Goal: Information Seeking & Learning: Learn about a topic

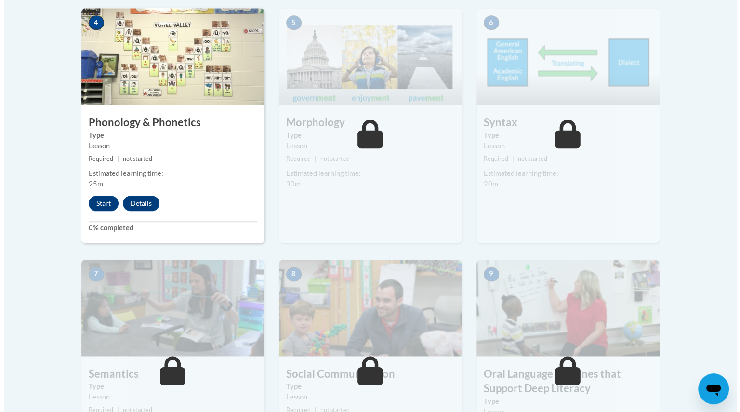
scroll to position [608, 0]
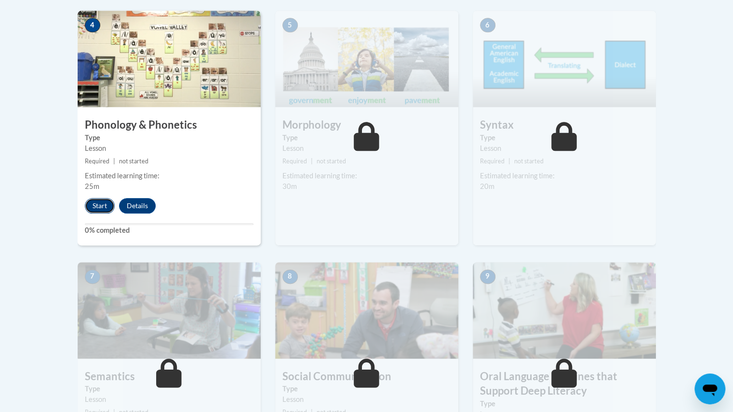
click at [100, 202] on button "Start" at bounding box center [100, 205] width 30 height 15
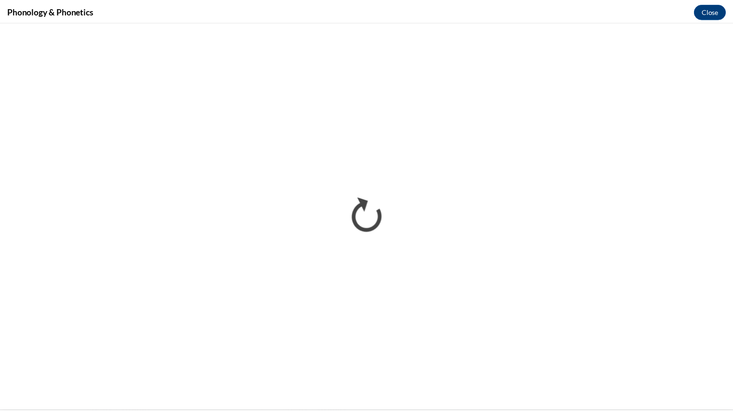
scroll to position [0, 0]
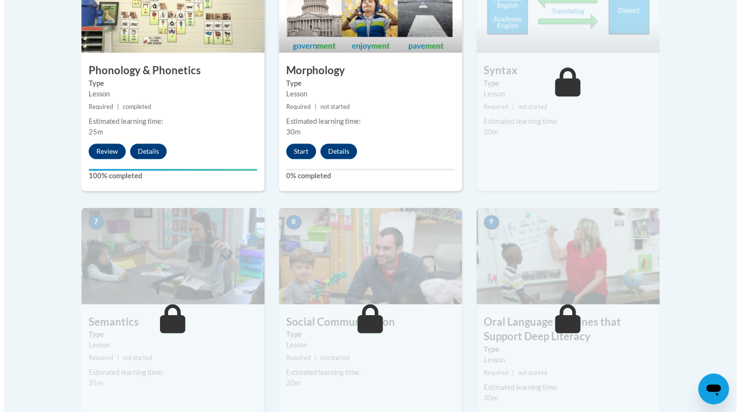
scroll to position [671, 0]
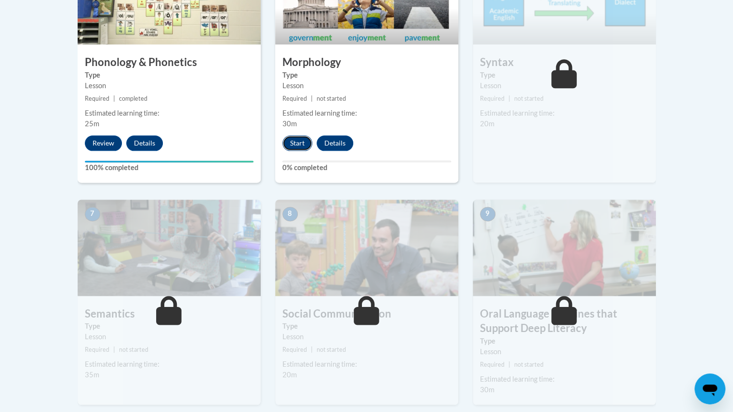
click at [298, 144] on button "Start" at bounding box center [297, 142] width 30 height 15
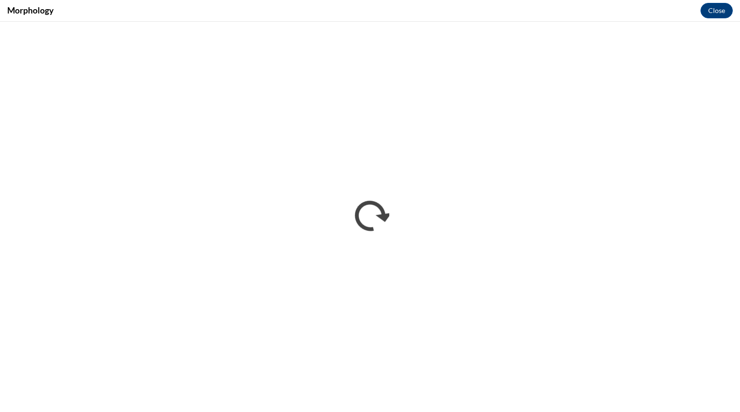
scroll to position [0, 0]
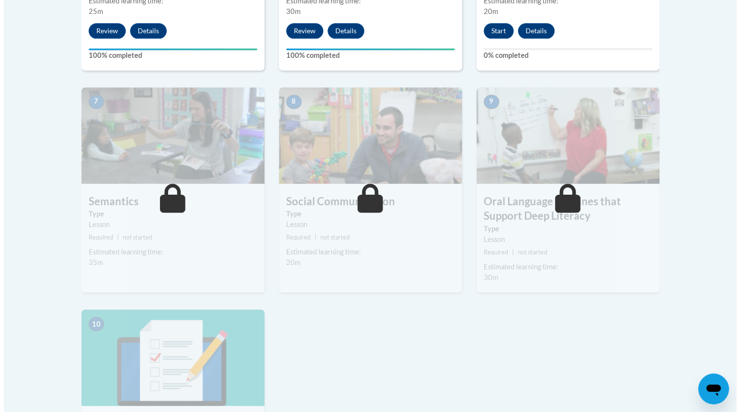
scroll to position [798, 0]
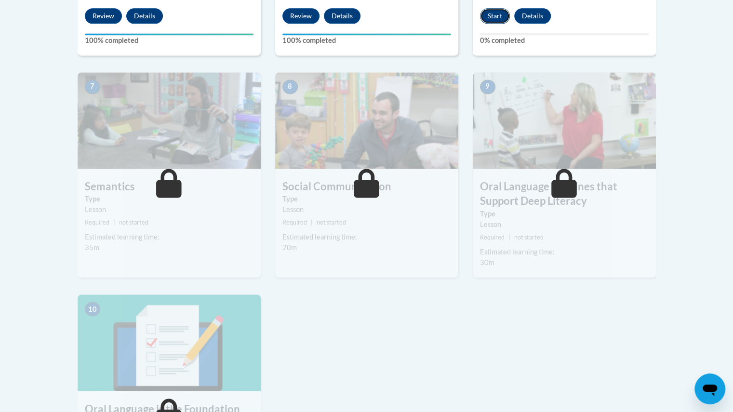
click at [491, 18] on button "Start" at bounding box center [495, 15] width 30 height 15
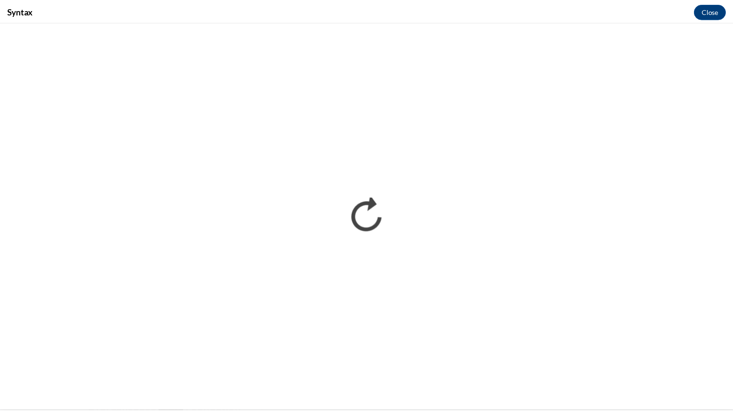
scroll to position [0, 0]
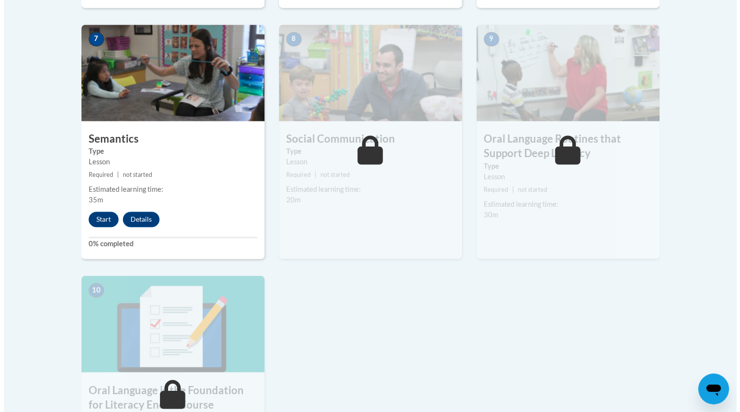
scroll to position [849, 0]
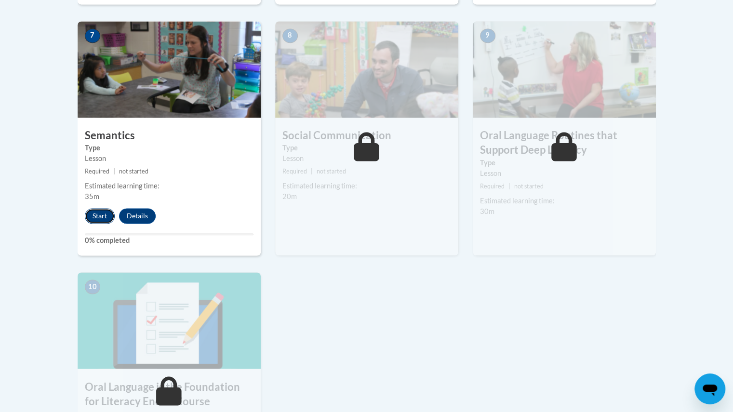
click at [98, 211] on button "Start" at bounding box center [100, 215] width 30 height 15
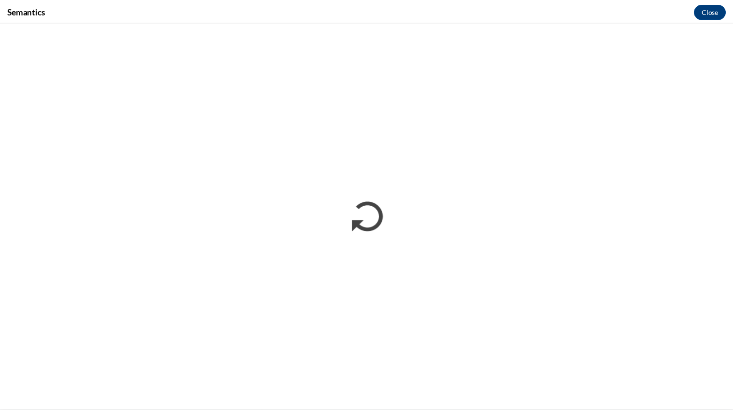
scroll to position [0, 0]
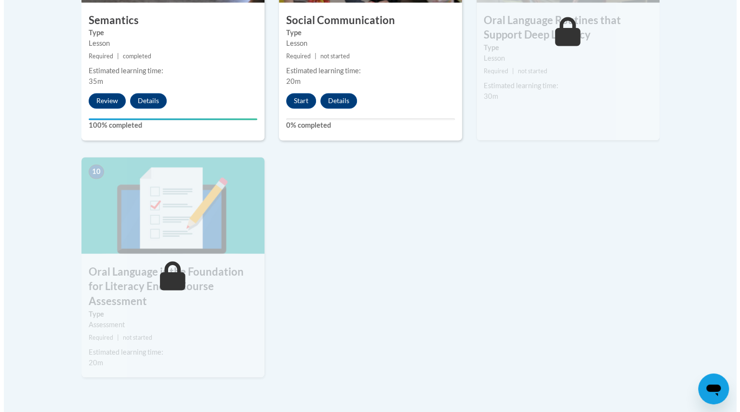
scroll to position [965, 0]
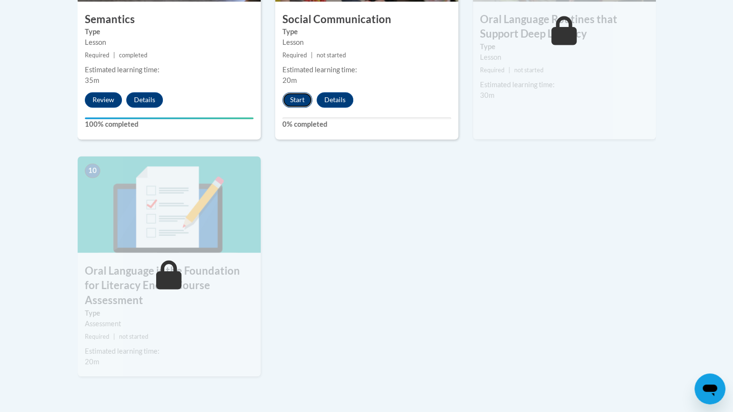
click at [297, 94] on button "Start" at bounding box center [297, 99] width 30 height 15
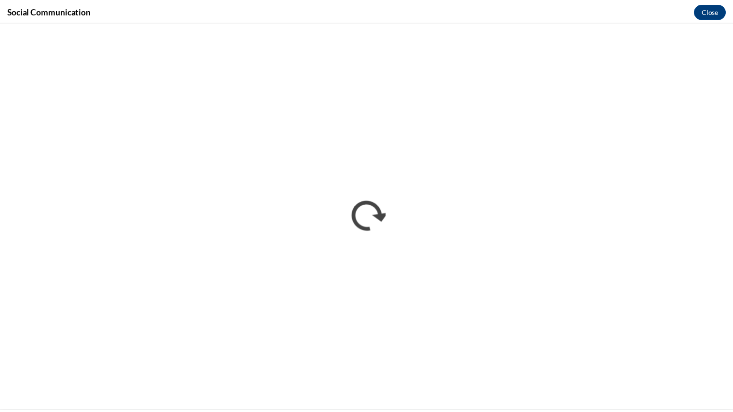
scroll to position [0, 0]
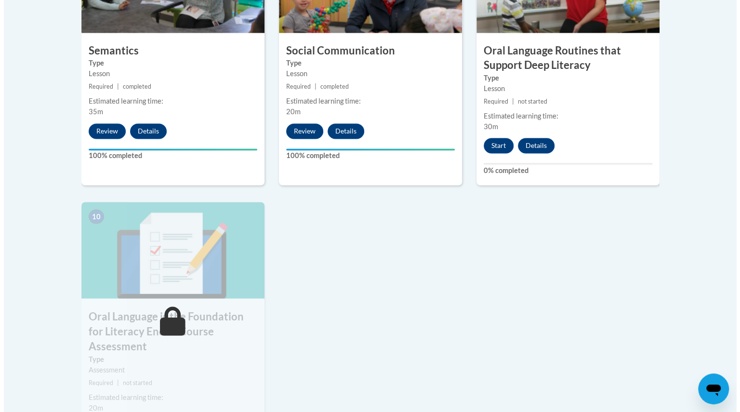
scroll to position [931, 0]
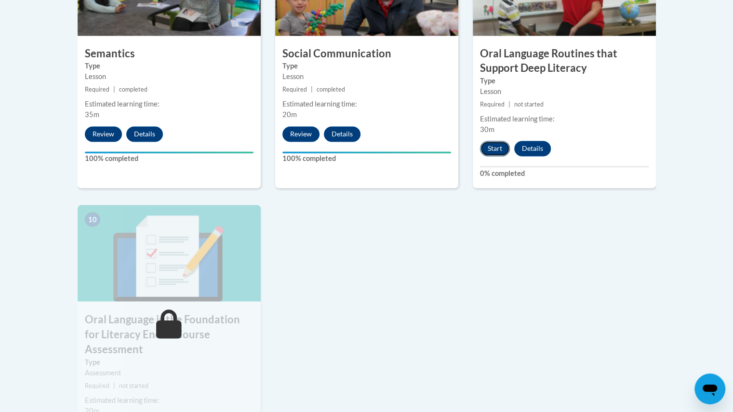
click at [493, 150] on button "Start" at bounding box center [495, 148] width 30 height 15
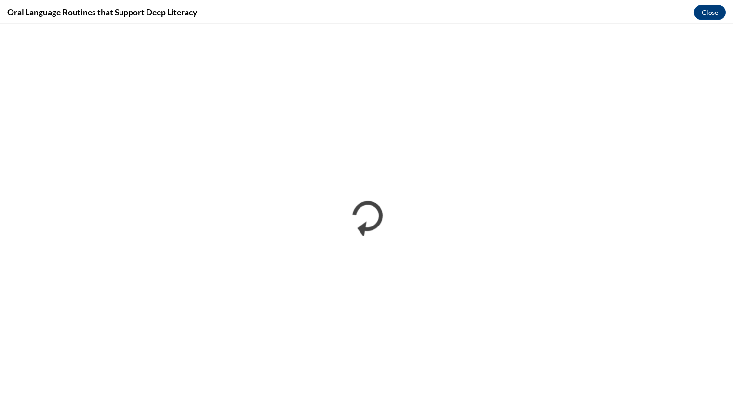
scroll to position [0, 0]
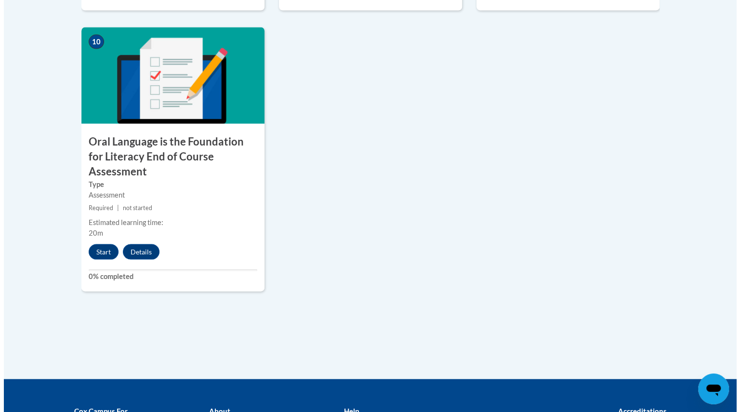
scroll to position [1110, 0]
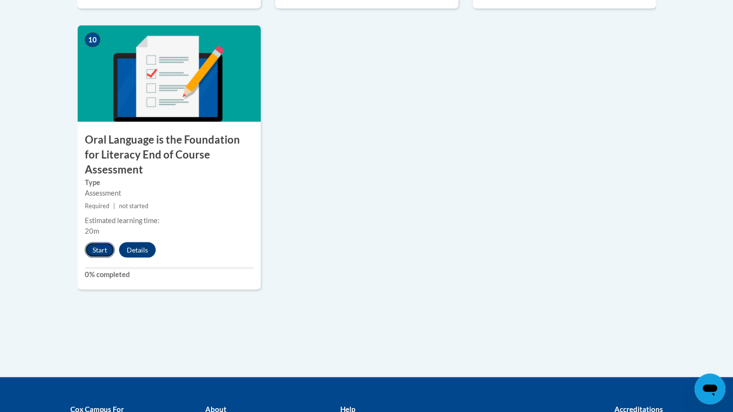
click at [92, 242] on button "Start" at bounding box center [100, 249] width 30 height 15
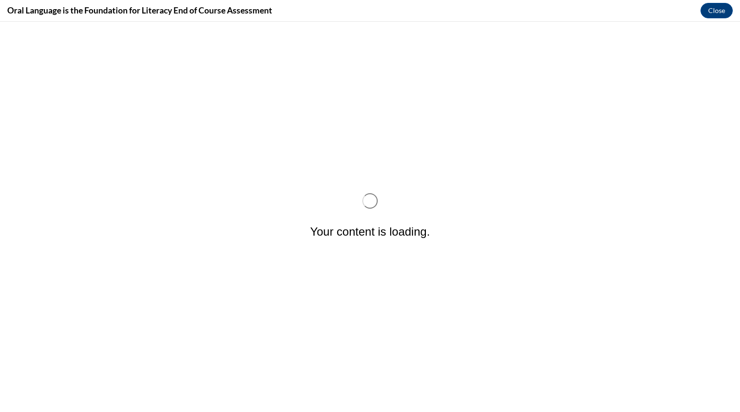
scroll to position [0, 0]
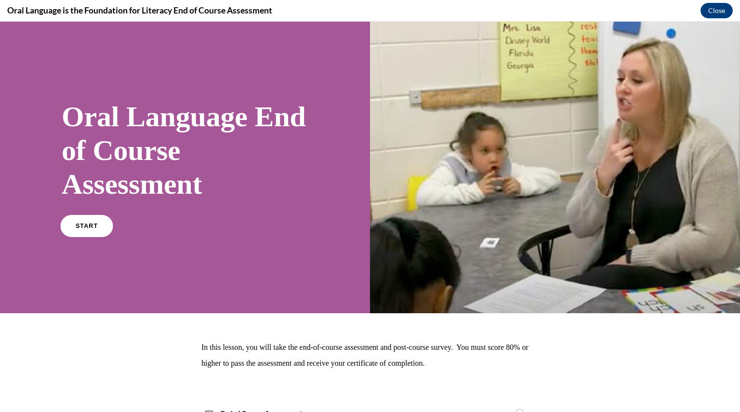
click at [92, 223] on span "START" at bounding box center [87, 226] width 22 height 7
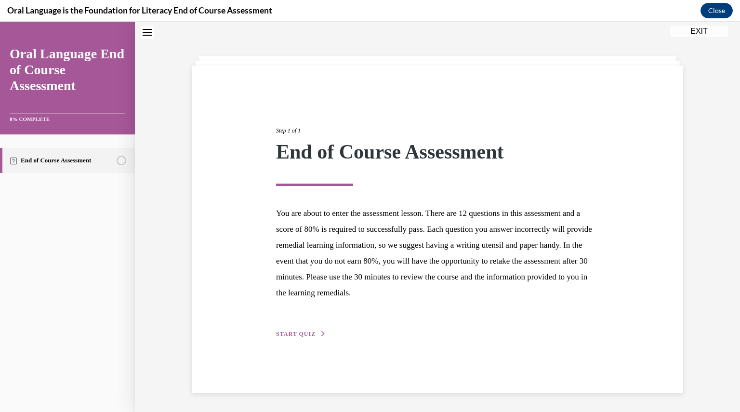
scroll to position [30, 0]
click at [301, 334] on span "START QUIZ" at bounding box center [296, 333] width 40 height 7
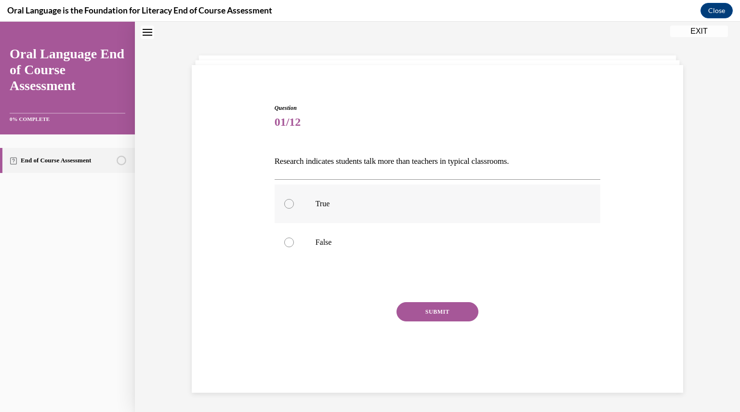
click at [289, 204] on div at bounding box center [289, 204] width 10 height 10
click at [289, 204] on input "True" at bounding box center [289, 204] width 10 height 10
radio input "true"
click at [449, 306] on button "SUBMIT" at bounding box center [437, 311] width 82 height 19
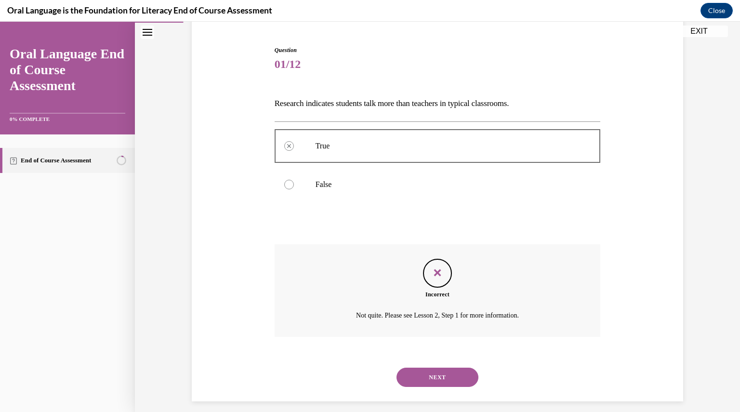
scroll to position [96, 0]
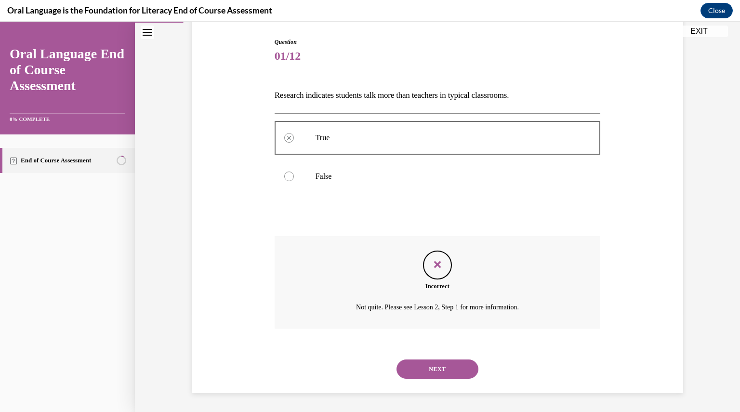
click at [448, 369] on button "NEXT" at bounding box center [437, 368] width 82 height 19
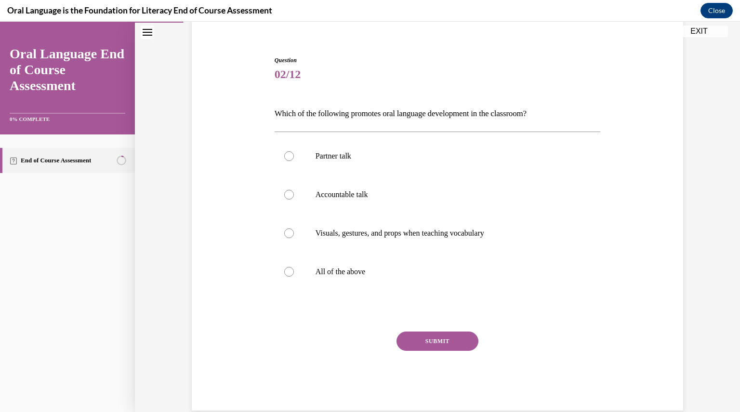
scroll to position [78, 0]
click at [284, 269] on div at bounding box center [289, 272] width 10 height 10
click at [284, 269] on input "All of the above" at bounding box center [289, 272] width 10 height 10
radio input "true"
click at [406, 340] on button "SUBMIT" at bounding box center [437, 340] width 82 height 19
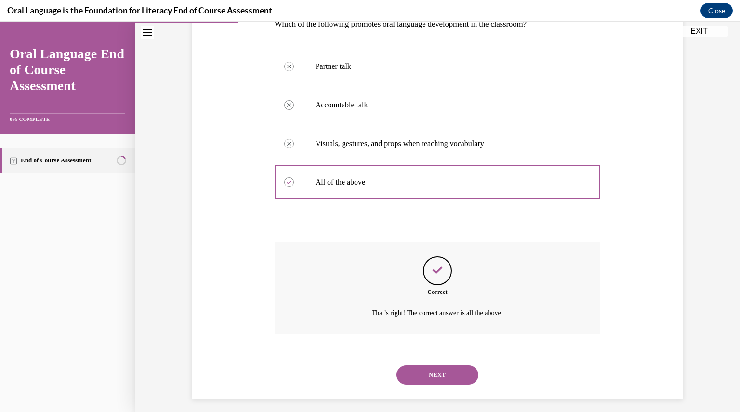
scroll to position [173, 0]
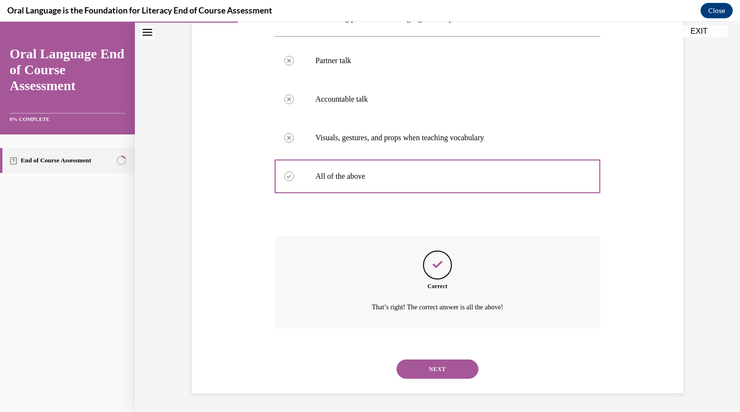
click at [442, 368] on button "NEXT" at bounding box center [437, 368] width 82 height 19
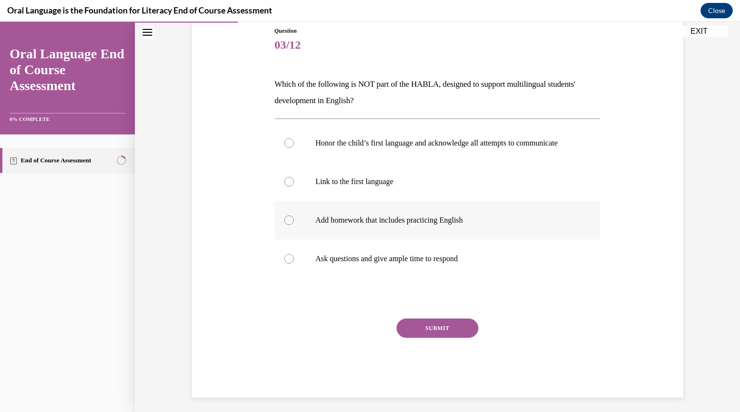
click at [288, 225] on div at bounding box center [289, 220] width 10 height 10
click at [288, 225] on input "Add homework that includes practicing English" at bounding box center [289, 220] width 10 height 10
radio input "true"
click at [434, 338] on button "SUBMIT" at bounding box center [437, 327] width 82 height 19
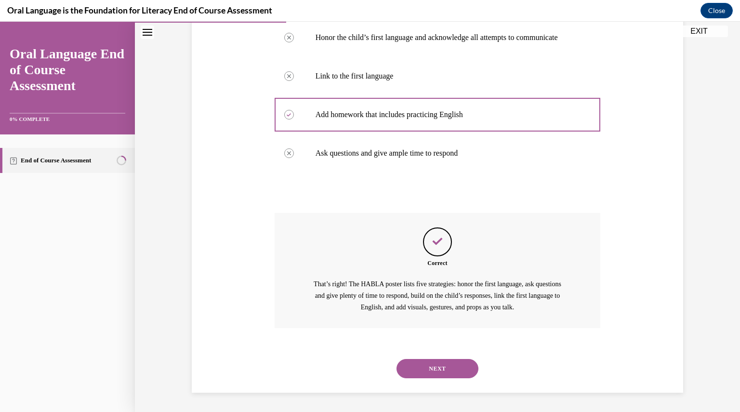
scroll to position [222, 0]
click at [434, 365] on button "NEXT" at bounding box center [437, 368] width 82 height 19
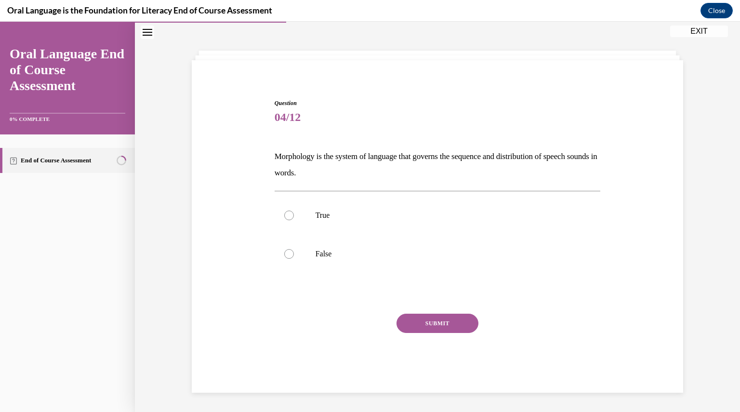
scroll to position [35, 0]
click at [285, 210] on label "True" at bounding box center [438, 216] width 326 height 39
click at [285, 211] on input "True" at bounding box center [289, 216] width 10 height 10
radio input "true"
click at [408, 315] on button "SUBMIT" at bounding box center [437, 323] width 82 height 19
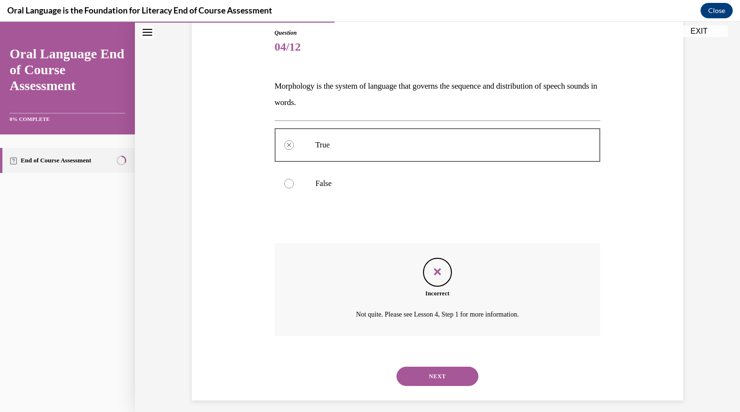
scroll to position [113, 0]
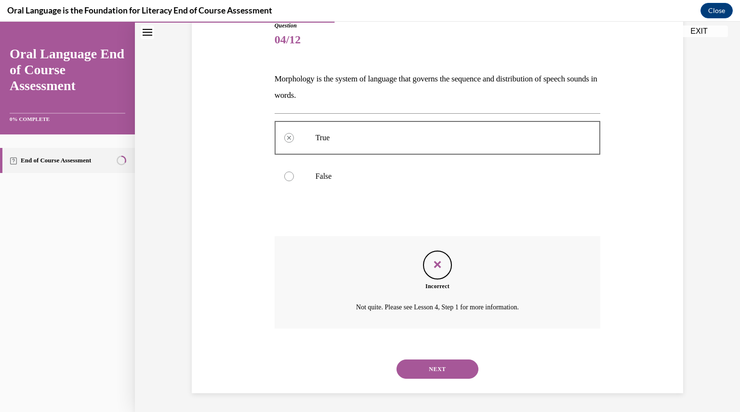
click at [418, 375] on button "NEXT" at bounding box center [437, 368] width 82 height 19
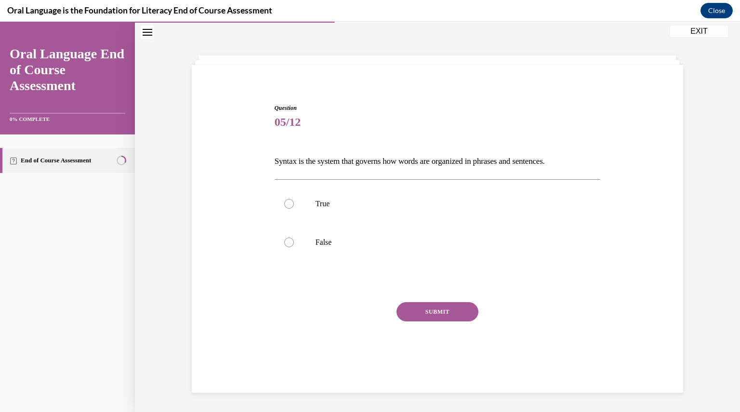
scroll to position [30, 0]
click at [285, 203] on div at bounding box center [289, 204] width 10 height 10
click at [285, 203] on input "True" at bounding box center [289, 204] width 10 height 10
radio input "true"
click at [446, 311] on button "SUBMIT" at bounding box center [437, 311] width 82 height 19
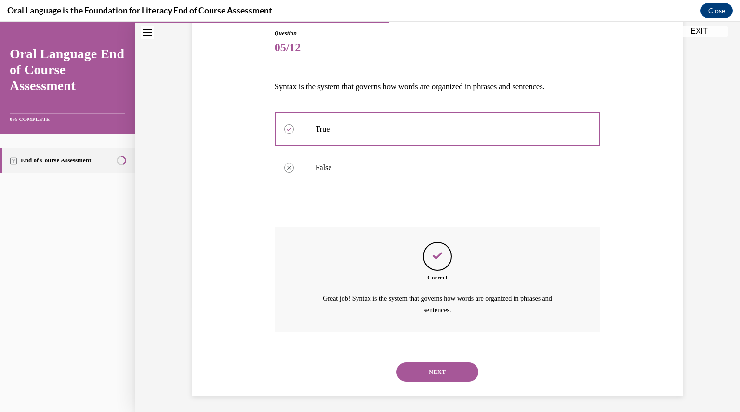
scroll to position [107, 0]
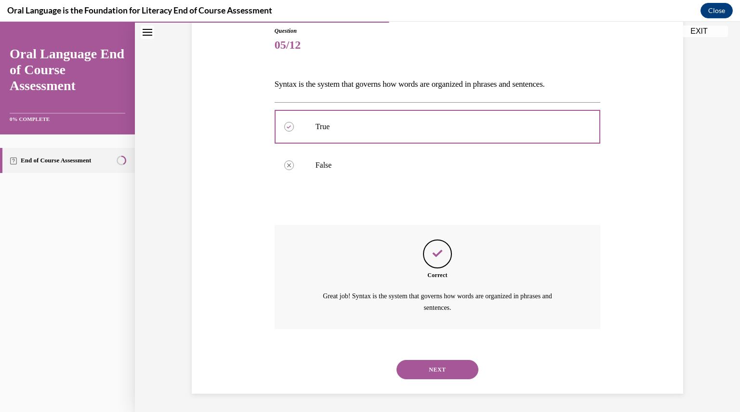
click at [441, 367] on button "NEXT" at bounding box center [437, 369] width 82 height 19
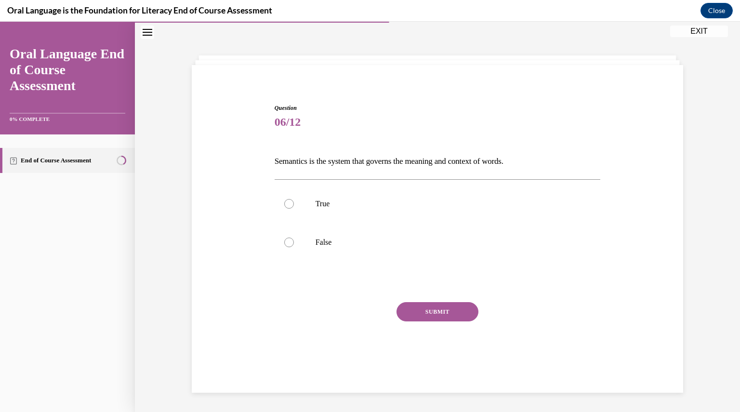
scroll to position [30, 0]
click at [286, 203] on div at bounding box center [289, 204] width 10 height 10
click at [286, 203] on input "True" at bounding box center [289, 204] width 10 height 10
radio input "true"
click at [426, 315] on button "SUBMIT" at bounding box center [437, 311] width 82 height 19
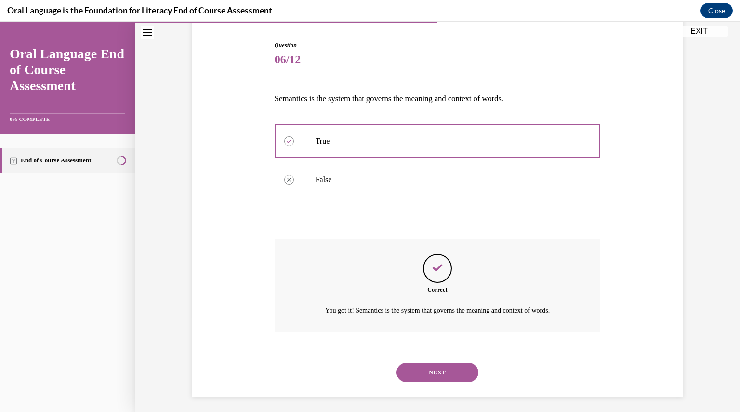
scroll to position [96, 0]
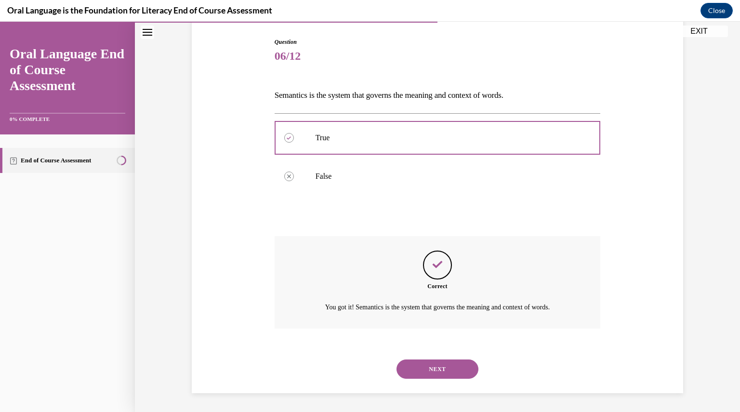
click at [461, 363] on button "NEXT" at bounding box center [437, 368] width 82 height 19
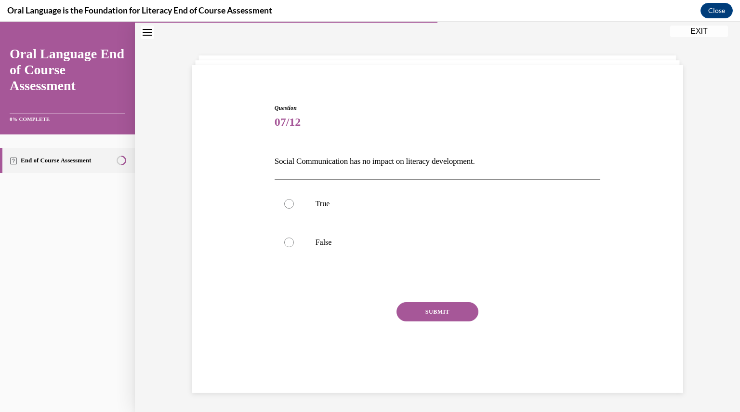
scroll to position [30, 0]
click at [289, 241] on div at bounding box center [289, 242] width 10 height 10
click at [289, 241] on input "False" at bounding box center [289, 242] width 10 height 10
radio input "true"
click at [417, 310] on button "SUBMIT" at bounding box center [437, 311] width 82 height 19
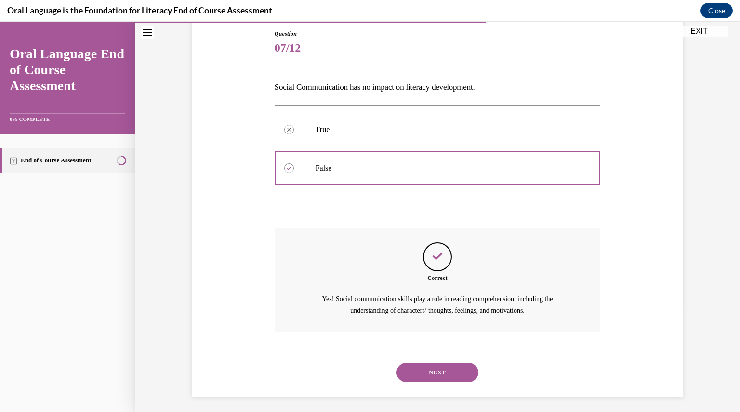
scroll to position [107, 0]
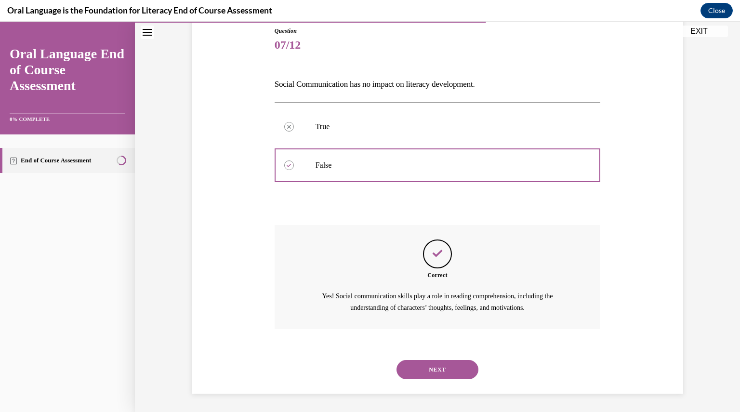
click at [453, 364] on button "NEXT" at bounding box center [437, 369] width 82 height 19
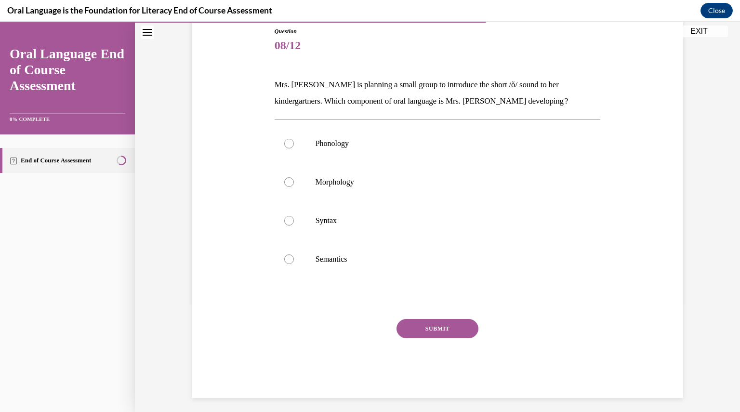
scroll to position [50, 0]
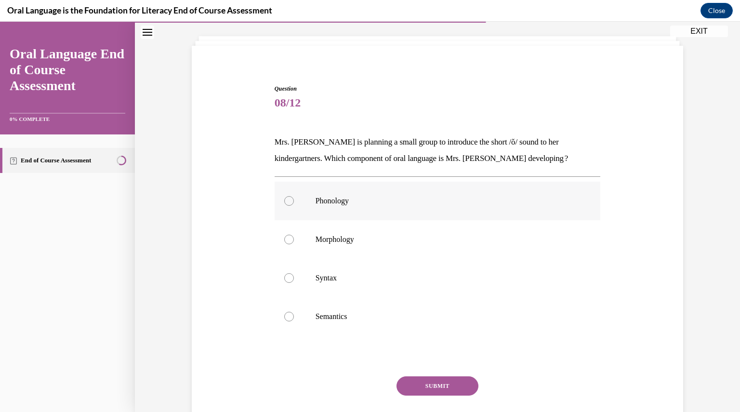
click at [284, 197] on div at bounding box center [289, 201] width 10 height 10
click at [284, 197] on input "Phonology" at bounding box center [289, 201] width 10 height 10
radio input "true"
click at [443, 383] on button "SUBMIT" at bounding box center [437, 385] width 82 height 19
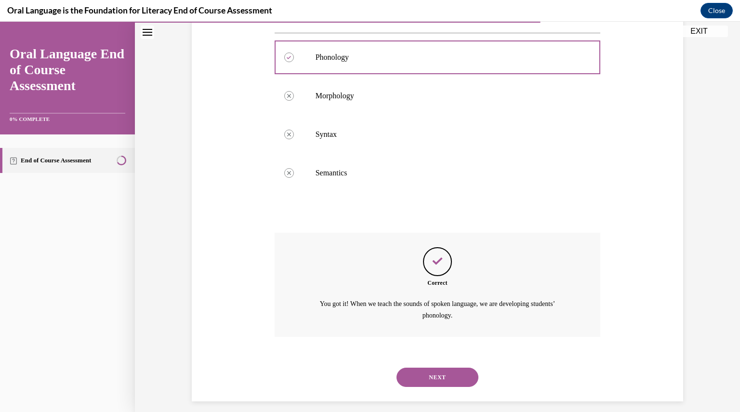
scroll to position [201, 0]
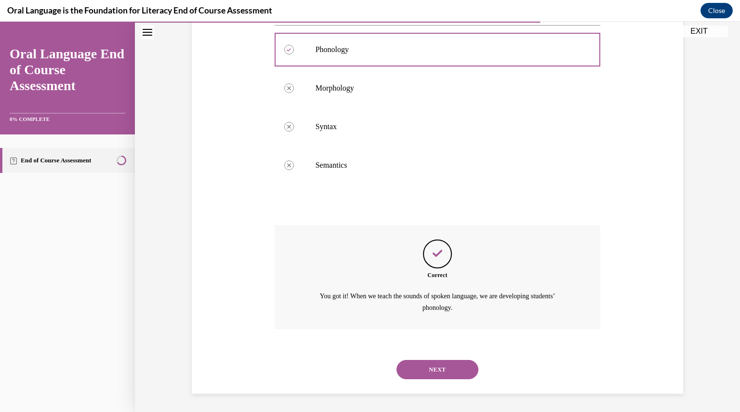
click at [443, 369] on button "NEXT" at bounding box center [437, 369] width 82 height 19
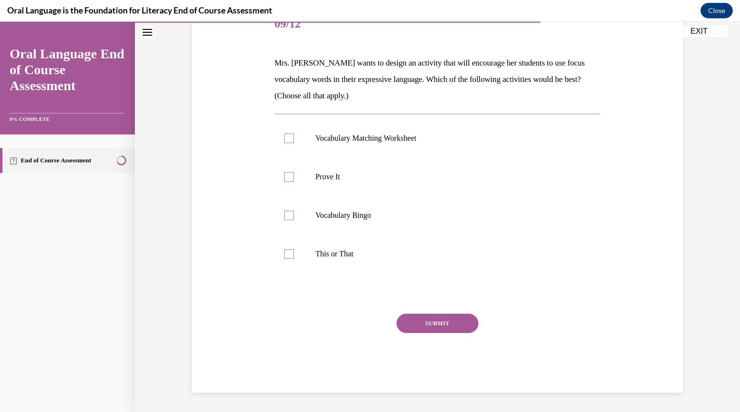
scroll to position [107, 0]
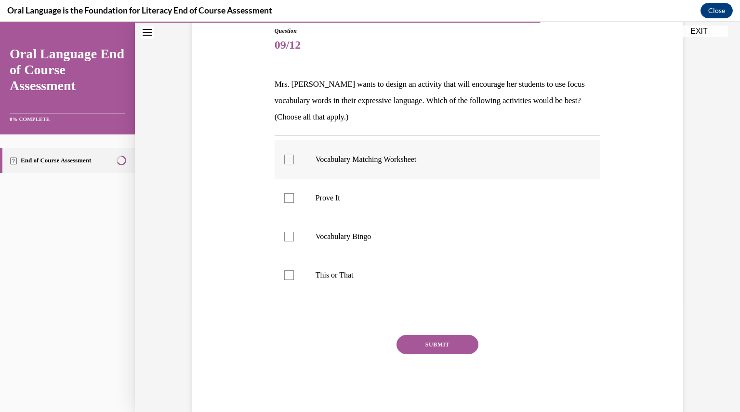
click at [286, 159] on div at bounding box center [289, 160] width 10 height 10
click at [286, 159] on input "Vocabulary Matching Worksheet" at bounding box center [289, 160] width 10 height 10
checkbox input "true"
click at [288, 200] on div at bounding box center [289, 198] width 10 height 10
click at [288, 200] on input "Prove It" at bounding box center [289, 198] width 10 height 10
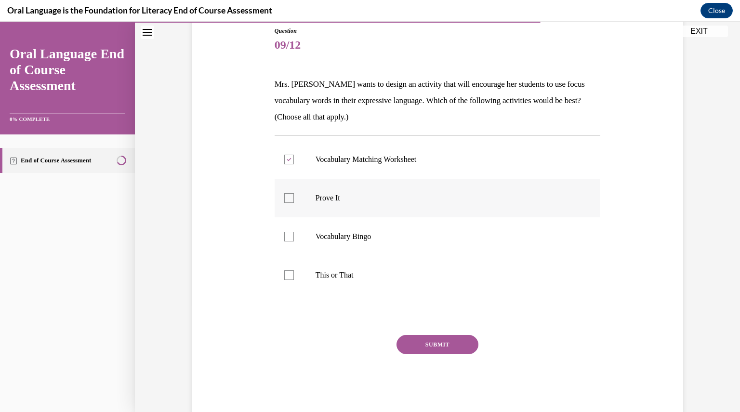
checkbox input "true"
click at [284, 232] on div at bounding box center [289, 237] width 10 height 10
click at [284, 232] on input "Vocabulary Bingo" at bounding box center [289, 237] width 10 height 10
checkbox input "true"
click at [292, 277] on label "This or That" at bounding box center [438, 275] width 326 height 39
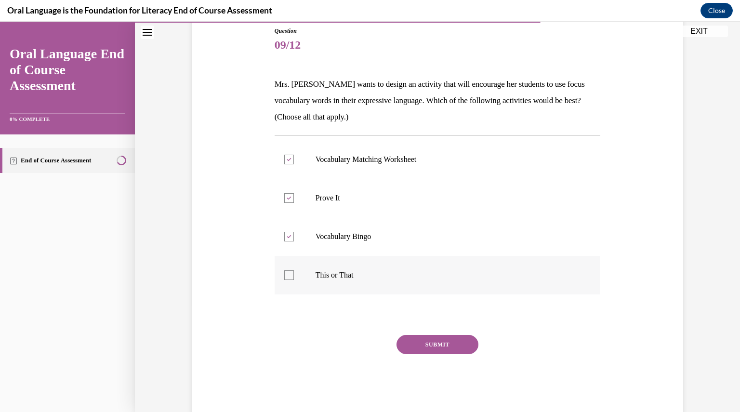
click at [292, 277] on input "This or That" at bounding box center [289, 275] width 10 height 10
checkbox input "true"
click at [440, 341] on button "SUBMIT" at bounding box center [437, 344] width 82 height 19
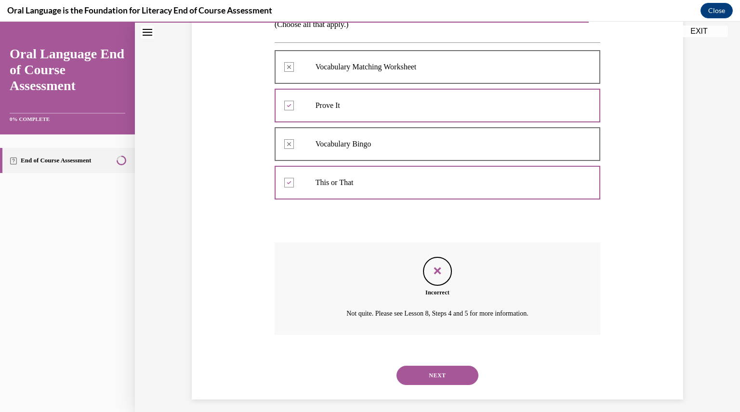
scroll to position [206, 0]
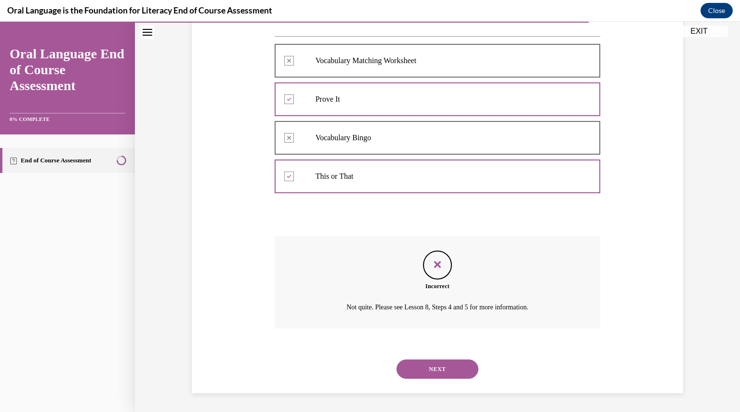
click at [452, 360] on button "NEXT" at bounding box center [437, 368] width 82 height 19
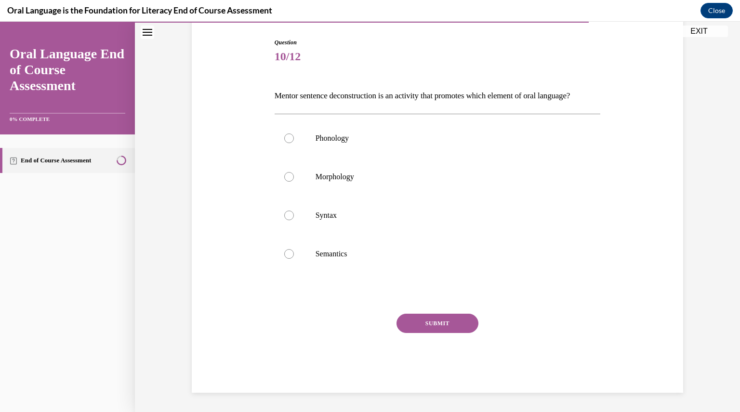
scroll to position [107, 0]
click at [284, 259] on div at bounding box center [289, 254] width 10 height 10
click at [284, 259] on input "Semantics" at bounding box center [289, 254] width 10 height 10
radio input "true"
click at [427, 321] on button "SUBMIT" at bounding box center [437, 323] width 82 height 19
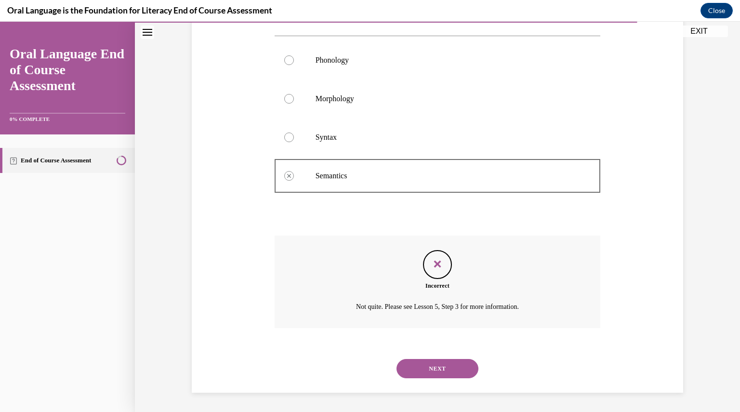
scroll to position [190, 0]
click at [443, 367] on button "NEXT" at bounding box center [437, 368] width 82 height 19
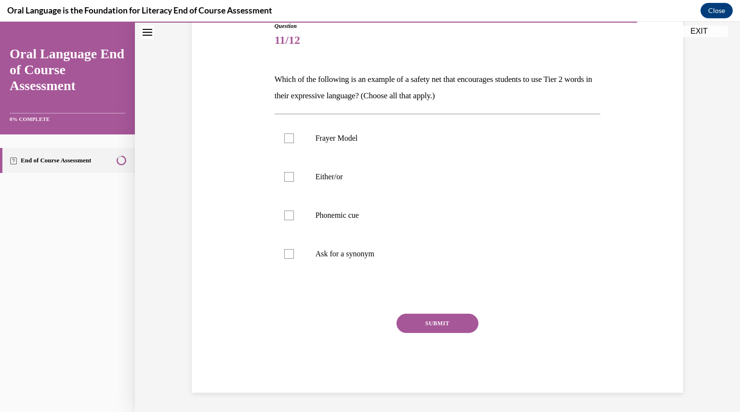
scroll to position [107, 0]
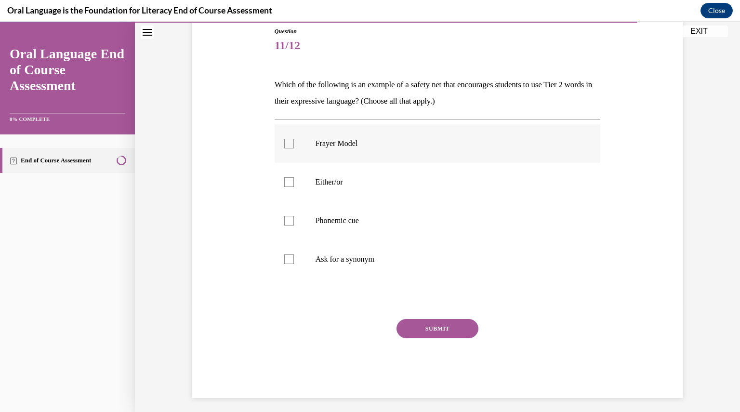
click at [290, 141] on label "Frayer Model" at bounding box center [438, 143] width 326 height 39
click at [290, 141] on input "Frayer Model" at bounding box center [289, 144] width 10 height 10
checkbox input "true"
click at [284, 182] on div at bounding box center [289, 182] width 10 height 10
click at [284, 182] on input "Either/or" at bounding box center [289, 182] width 10 height 10
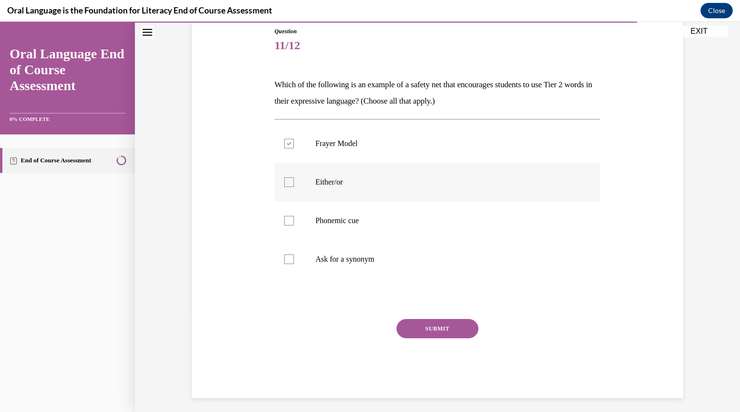
checkbox input "true"
click at [284, 222] on div at bounding box center [289, 221] width 10 height 10
click at [284, 222] on input "Phonemic cue" at bounding box center [289, 221] width 10 height 10
checkbox input "true"
click at [284, 257] on div at bounding box center [289, 259] width 10 height 10
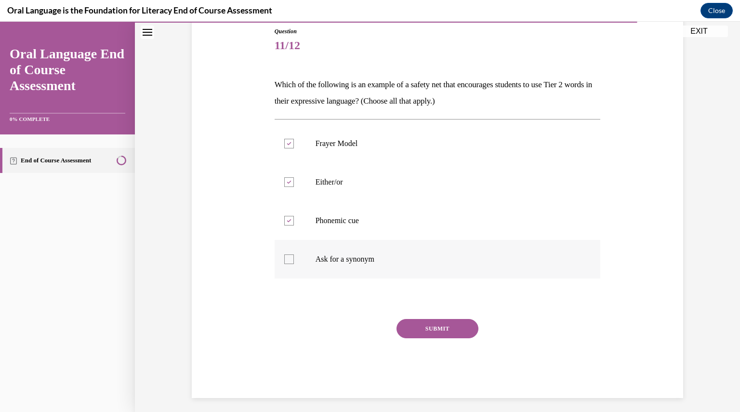
click at [284, 257] on input "Ask for a synonym" at bounding box center [289, 259] width 10 height 10
checkbox input "true"
click at [461, 321] on button "SUBMIT" at bounding box center [437, 328] width 82 height 19
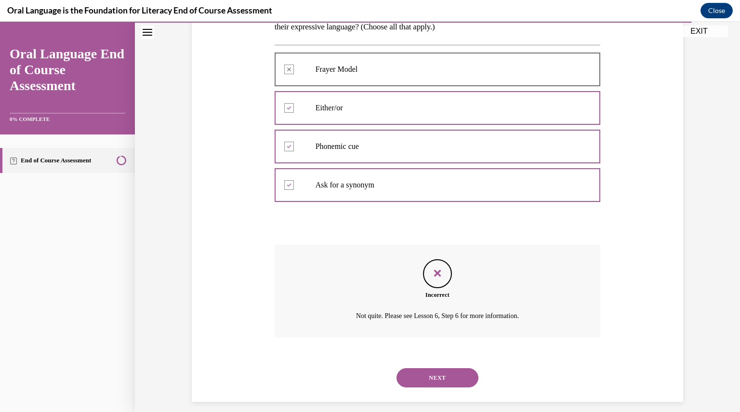
scroll to position [190, 0]
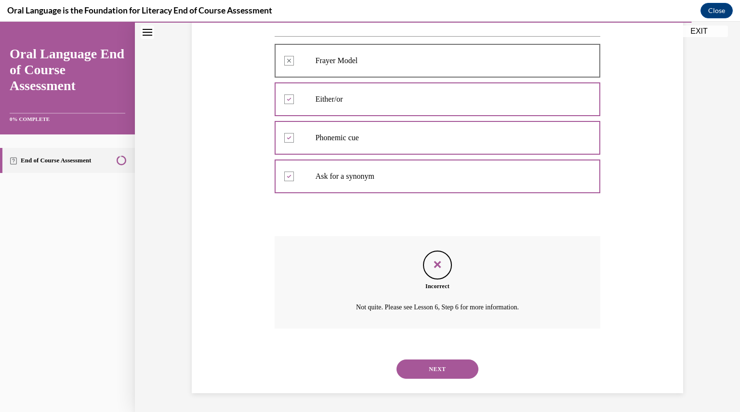
click at [458, 366] on button "NEXT" at bounding box center [437, 368] width 82 height 19
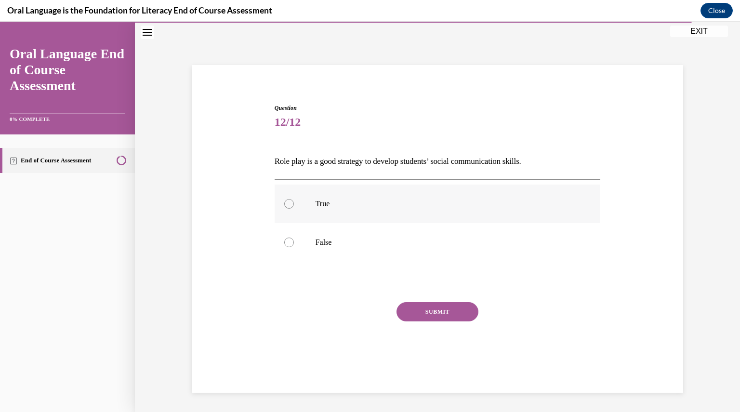
click at [284, 213] on label "True" at bounding box center [438, 203] width 326 height 39
click at [284, 209] on input "True" at bounding box center [289, 204] width 10 height 10
radio input "true"
click at [456, 306] on button "SUBMIT" at bounding box center [437, 311] width 82 height 19
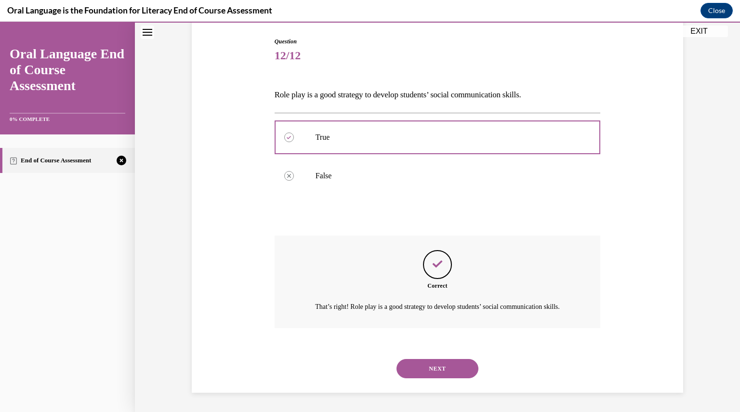
scroll to position [107, 0]
click at [420, 368] on button "NEXT" at bounding box center [437, 368] width 82 height 19
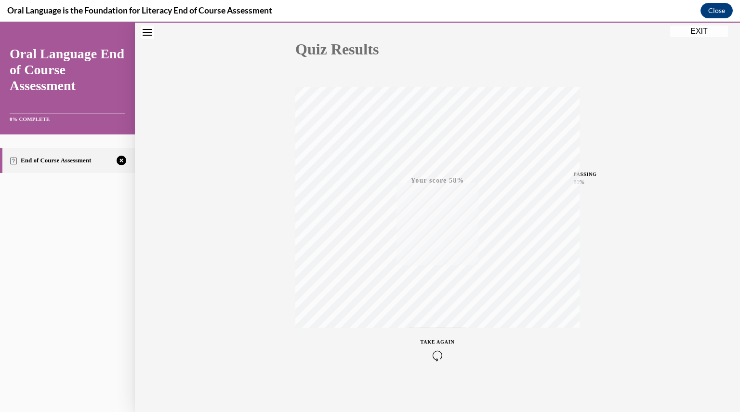
scroll to position [103, 0]
click at [435, 347] on div "TAKE AGAIN" at bounding box center [438, 347] width 34 height 23
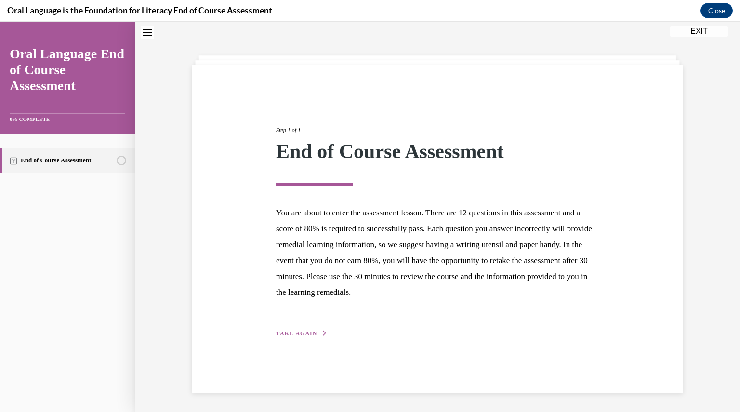
scroll to position [30, 0]
click at [296, 324] on div "Step 1 of 1 End of Course Assessment You are about to enter the assessment less…" at bounding box center [437, 221] width 337 height 235
click at [295, 331] on span "TAKE AGAIN" at bounding box center [296, 333] width 41 height 7
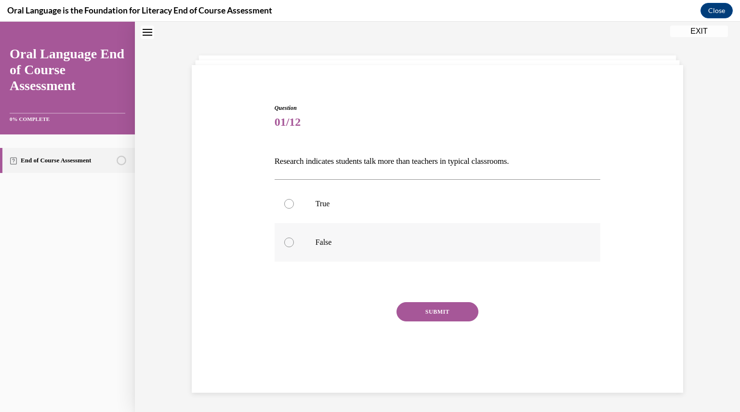
click at [287, 238] on div at bounding box center [289, 242] width 10 height 10
click at [287, 238] on input "False" at bounding box center [289, 242] width 10 height 10
radio input "true"
click at [425, 309] on button "SUBMIT" at bounding box center [437, 311] width 82 height 19
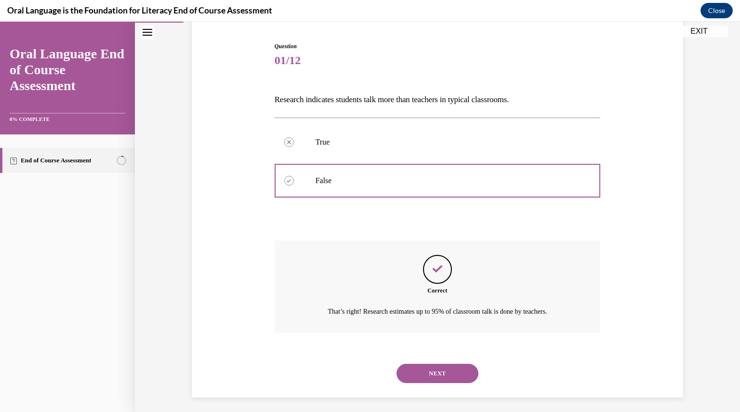
scroll to position [96, 0]
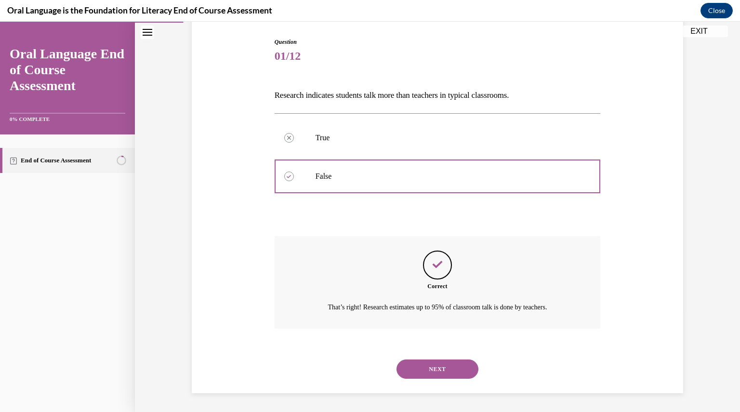
click at [441, 367] on button "NEXT" at bounding box center [437, 368] width 82 height 19
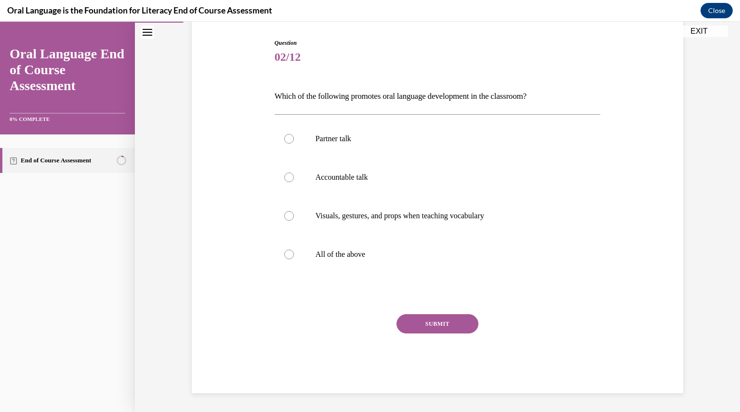
scroll to position [49, 0]
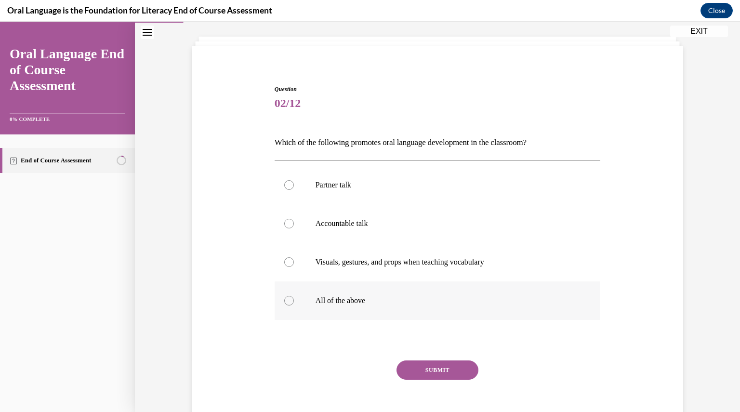
click at [287, 300] on div at bounding box center [289, 301] width 10 height 10
click at [287, 300] on input "All of the above" at bounding box center [289, 301] width 10 height 10
radio input "true"
click at [445, 373] on button "SUBMIT" at bounding box center [437, 369] width 82 height 19
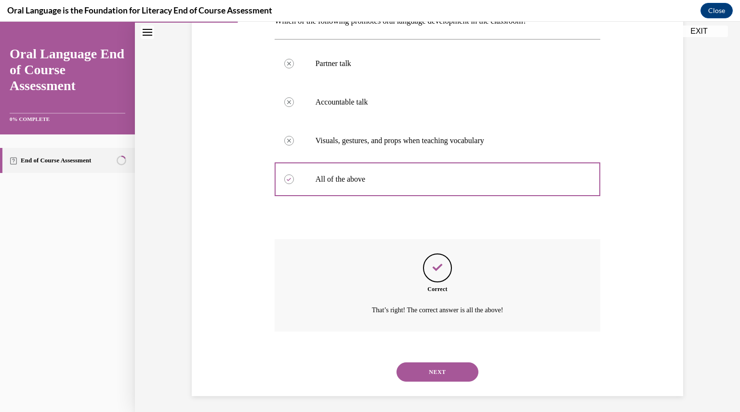
scroll to position [173, 0]
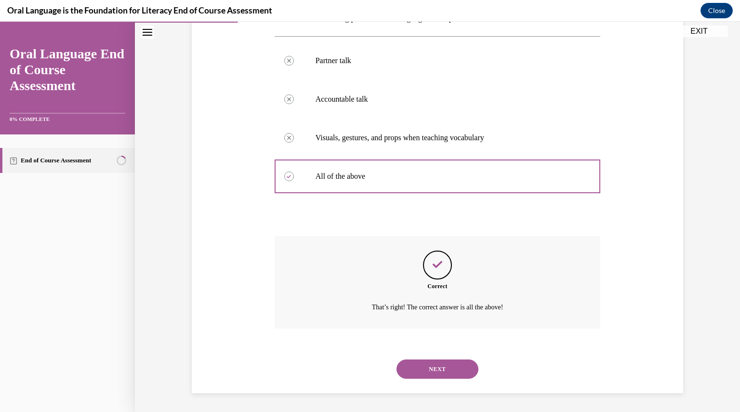
click at [445, 373] on button "NEXT" at bounding box center [437, 368] width 82 height 19
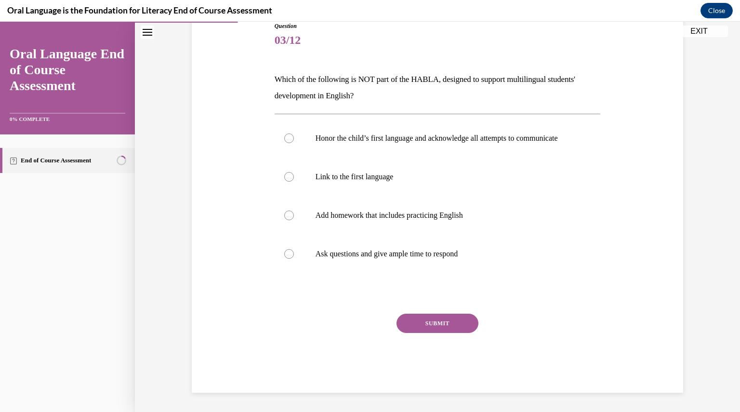
scroll to position [107, 0]
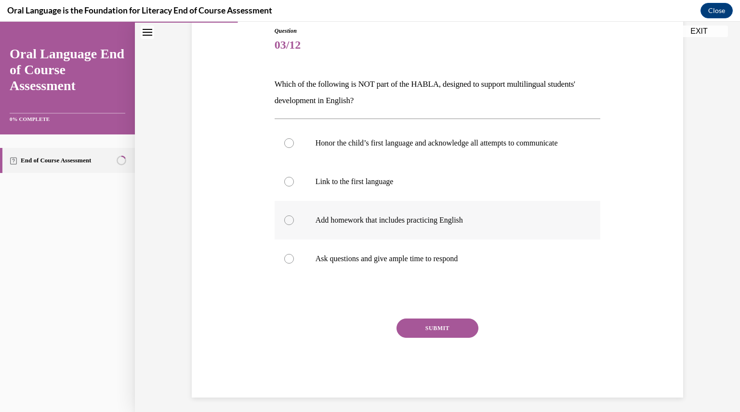
click at [289, 225] on label "Add homework that includes practicing English" at bounding box center [438, 220] width 326 height 39
click at [289, 225] on input "Add homework that includes practicing English" at bounding box center [289, 220] width 10 height 10
radio input "true"
click at [444, 338] on button "SUBMIT" at bounding box center [437, 327] width 82 height 19
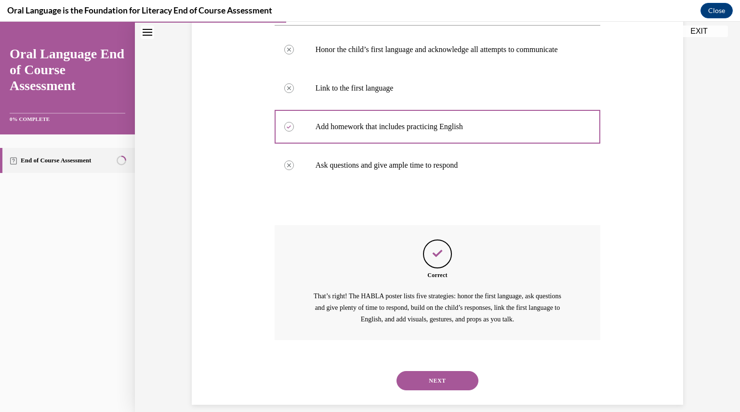
scroll to position [222, 0]
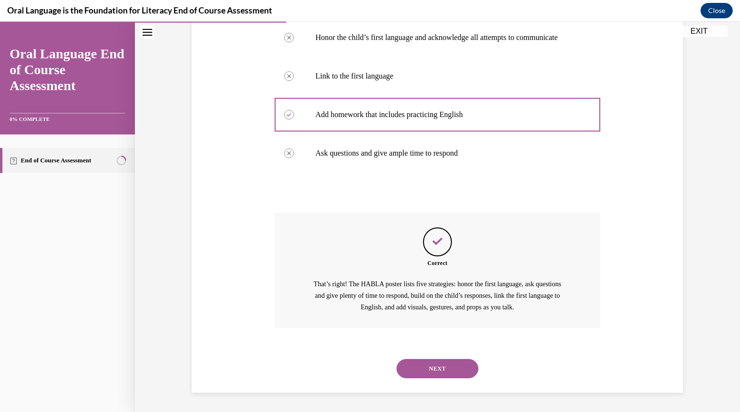
click at [451, 372] on button "NEXT" at bounding box center [437, 368] width 82 height 19
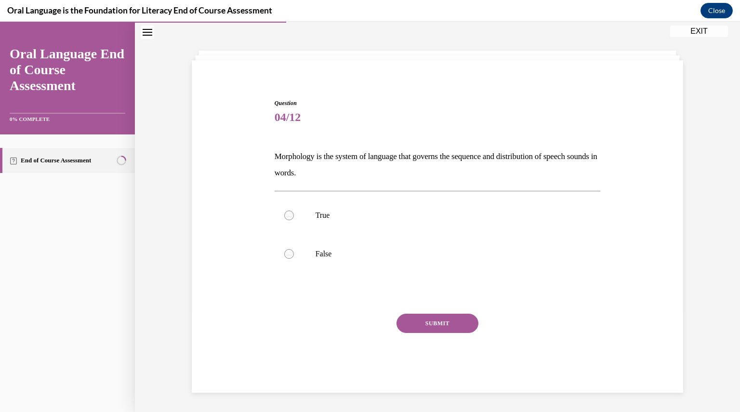
scroll to position [35, 0]
click at [284, 214] on div at bounding box center [289, 216] width 10 height 10
click at [284, 214] on input "True" at bounding box center [289, 216] width 10 height 10
radio input "true"
click at [460, 329] on button "SUBMIT" at bounding box center [437, 323] width 82 height 19
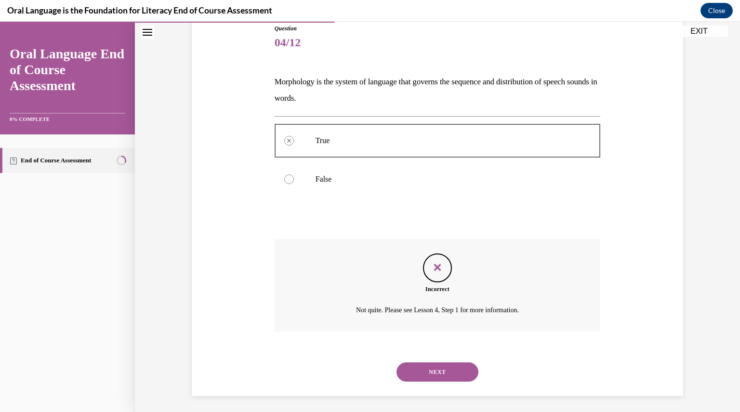
scroll to position [113, 0]
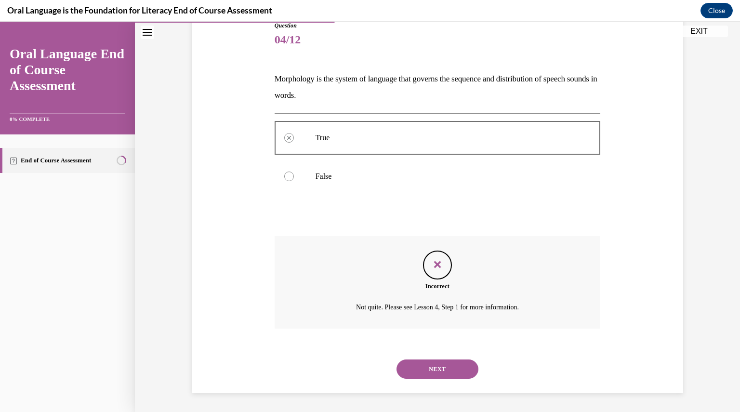
click at [446, 368] on button "NEXT" at bounding box center [437, 368] width 82 height 19
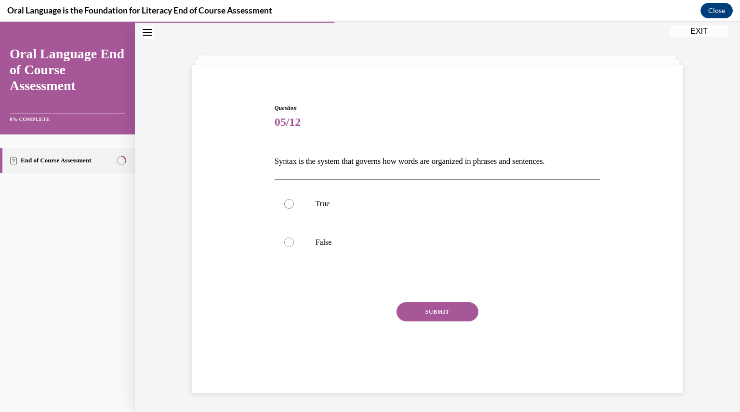
scroll to position [30, 0]
click at [286, 203] on div at bounding box center [289, 204] width 10 height 10
click at [286, 203] on input "True" at bounding box center [289, 204] width 10 height 10
radio input "true"
click at [455, 311] on button "SUBMIT" at bounding box center [437, 311] width 82 height 19
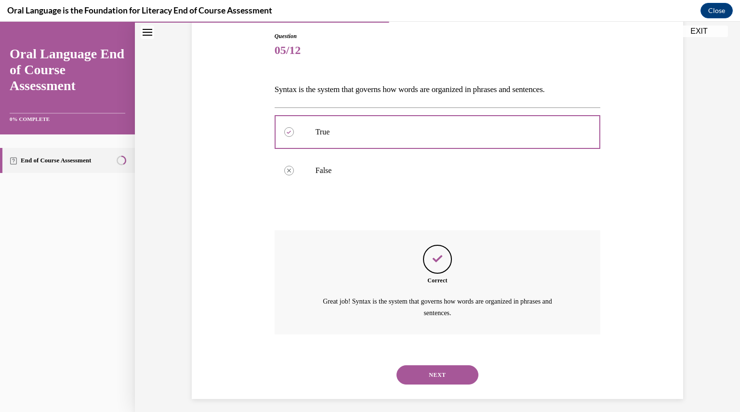
scroll to position [107, 0]
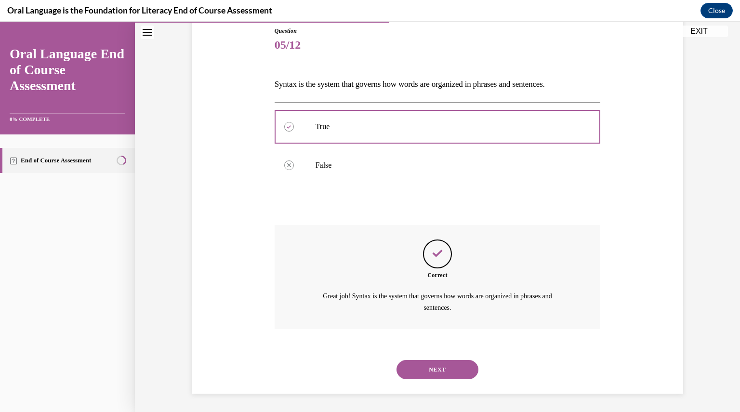
click at [446, 364] on button "NEXT" at bounding box center [437, 369] width 82 height 19
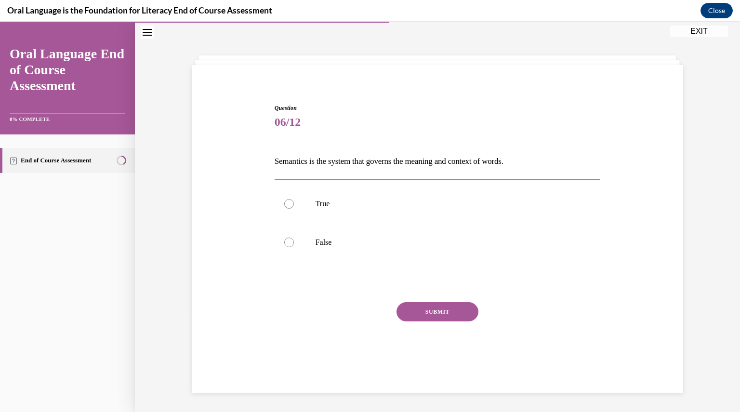
scroll to position [30, 0]
click at [284, 204] on div at bounding box center [289, 204] width 10 height 10
click at [284, 204] on input "True" at bounding box center [289, 204] width 10 height 10
radio input "true"
click at [452, 315] on button "SUBMIT" at bounding box center [437, 311] width 82 height 19
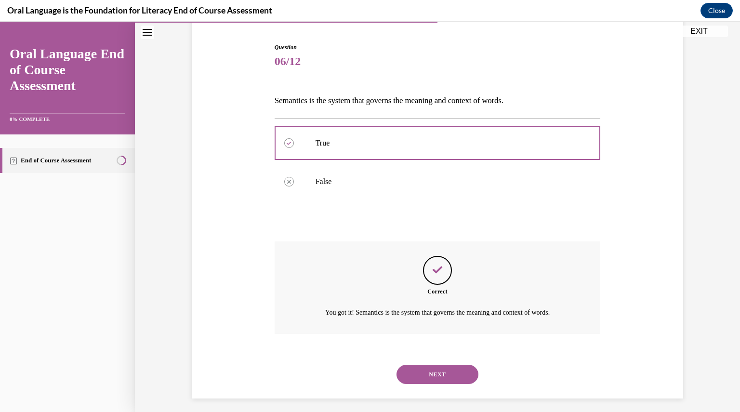
scroll to position [96, 0]
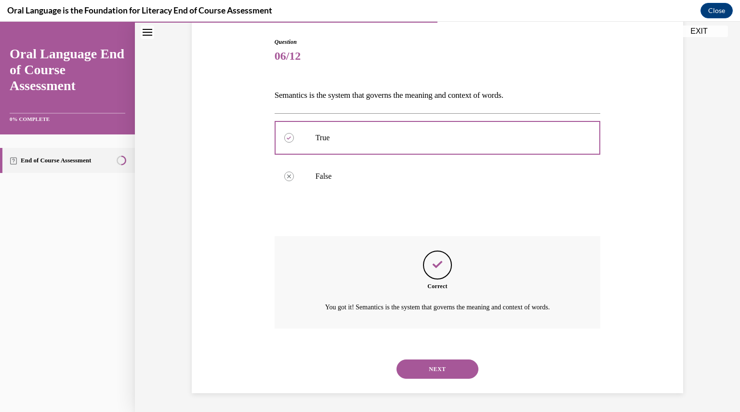
click at [435, 365] on button "NEXT" at bounding box center [437, 368] width 82 height 19
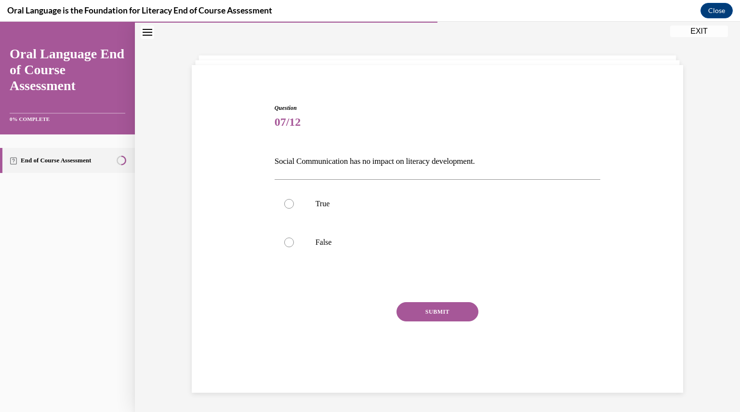
scroll to position [30, 0]
click at [284, 242] on div at bounding box center [289, 242] width 10 height 10
click at [284, 242] on input "False" at bounding box center [289, 242] width 10 height 10
radio input "true"
click at [453, 319] on button "SUBMIT" at bounding box center [437, 311] width 82 height 19
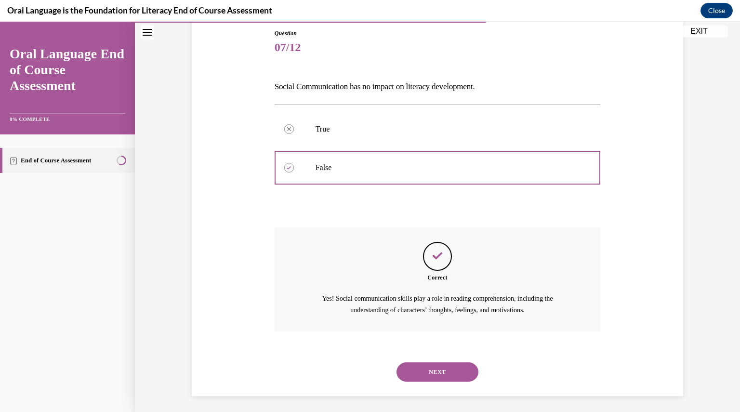
scroll to position [107, 0]
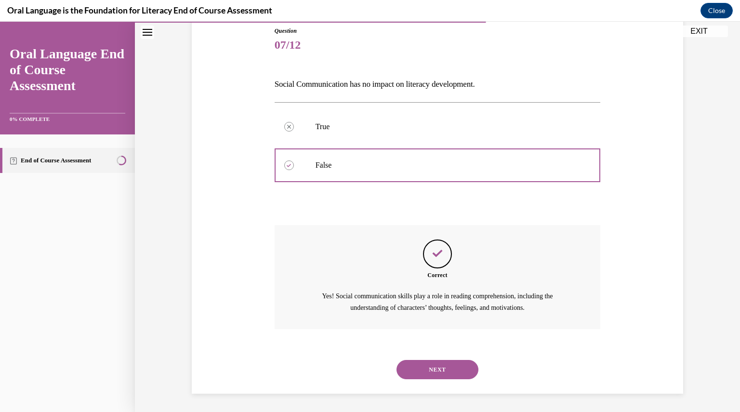
click at [451, 368] on button "NEXT" at bounding box center [437, 369] width 82 height 19
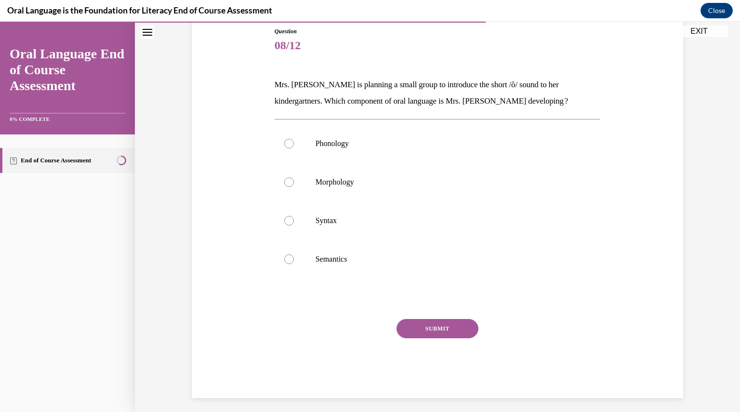
scroll to position [50, 0]
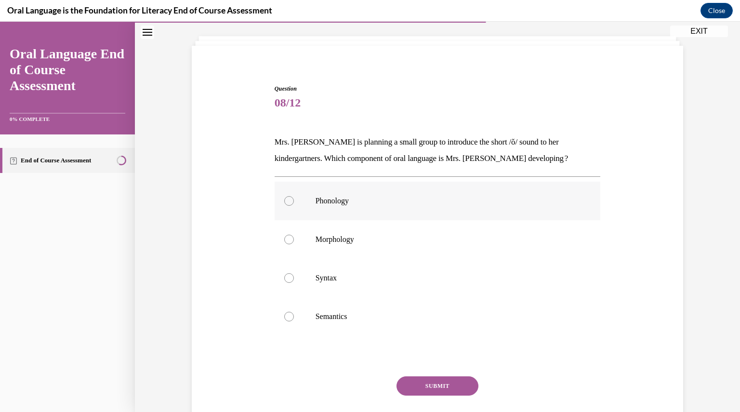
click at [289, 207] on label "Phonology" at bounding box center [438, 201] width 326 height 39
click at [289, 206] on input "Phonology" at bounding box center [289, 201] width 10 height 10
radio input "true"
click at [454, 380] on button "SUBMIT" at bounding box center [437, 385] width 82 height 19
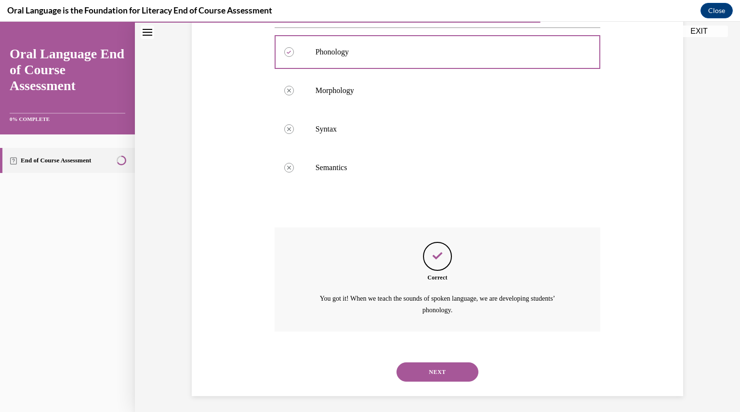
scroll to position [201, 0]
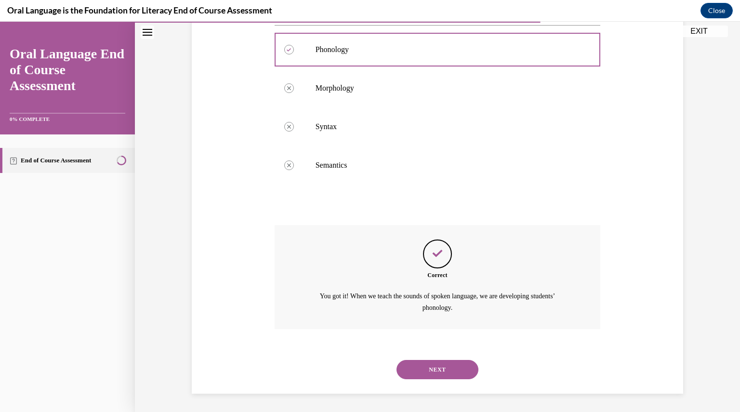
click at [439, 368] on button "NEXT" at bounding box center [437, 369] width 82 height 19
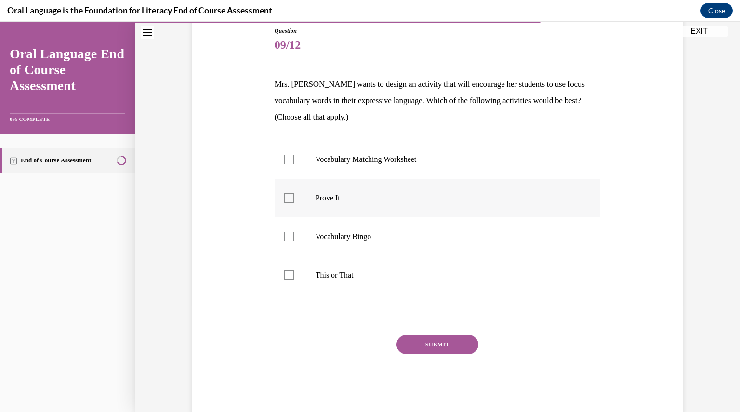
click at [284, 194] on div at bounding box center [289, 198] width 10 height 10
click at [284, 194] on input "Prove It" at bounding box center [289, 198] width 10 height 10
checkbox input "true"
click at [284, 273] on div at bounding box center [289, 275] width 10 height 10
click at [284, 273] on input "This or That" at bounding box center [289, 275] width 10 height 10
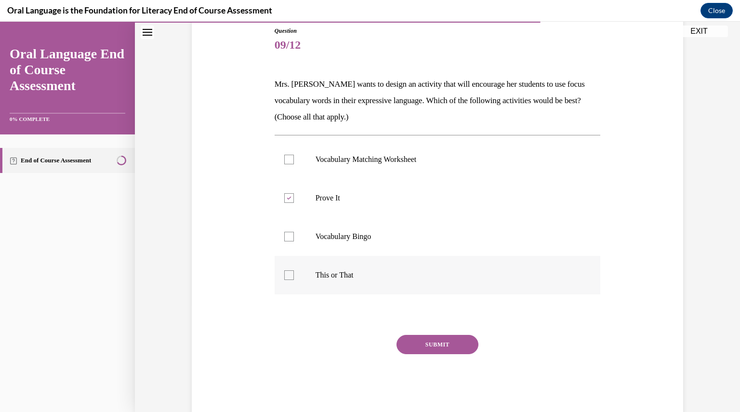
checkbox input "true"
click at [423, 340] on button "SUBMIT" at bounding box center [437, 344] width 82 height 19
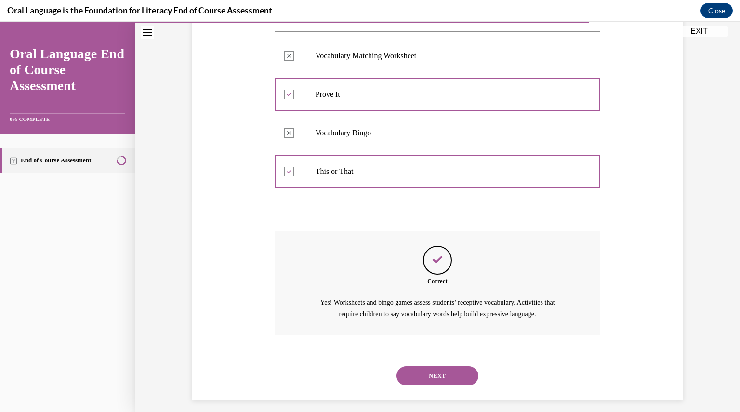
scroll to position [217, 0]
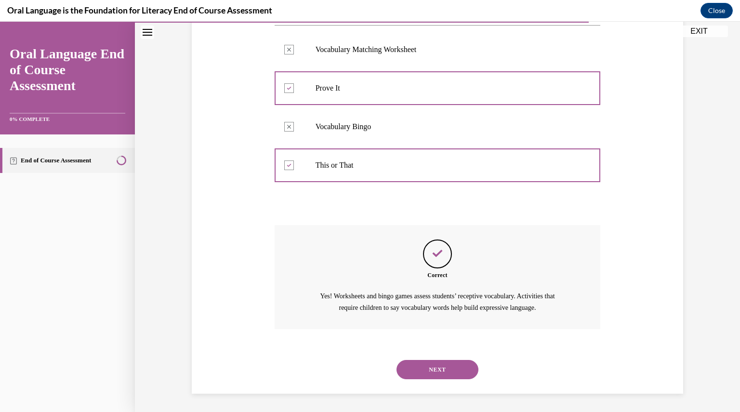
click at [434, 366] on button "NEXT" at bounding box center [437, 369] width 82 height 19
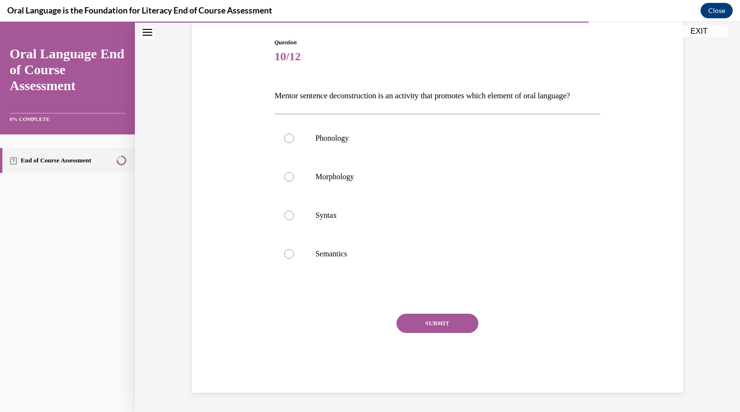
scroll to position [107, 0]
click at [284, 220] on div at bounding box center [289, 216] width 10 height 10
click at [284, 220] on input "Syntax" at bounding box center [289, 216] width 10 height 10
radio input "true"
click at [446, 333] on button "SUBMIT" at bounding box center [437, 323] width 82 height 19
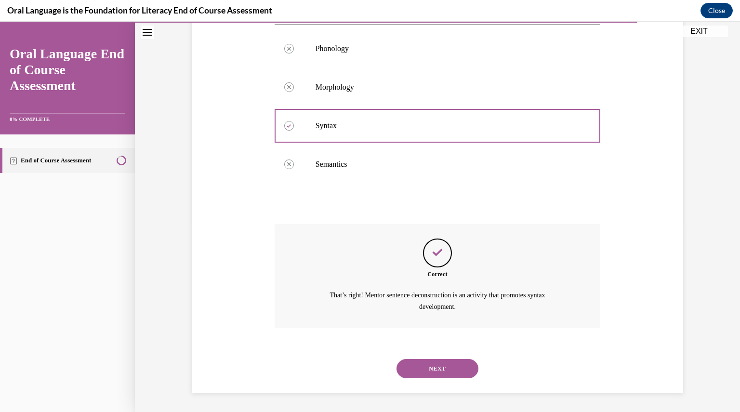
scroll to position [201, 0]
click at [455, 364] on button "NEXT" at bounding box center [437, 368] width 82 height 19
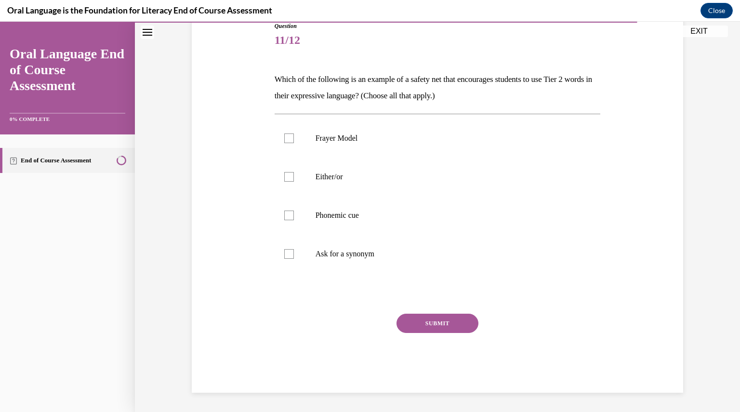
scroll to position [107, 0]
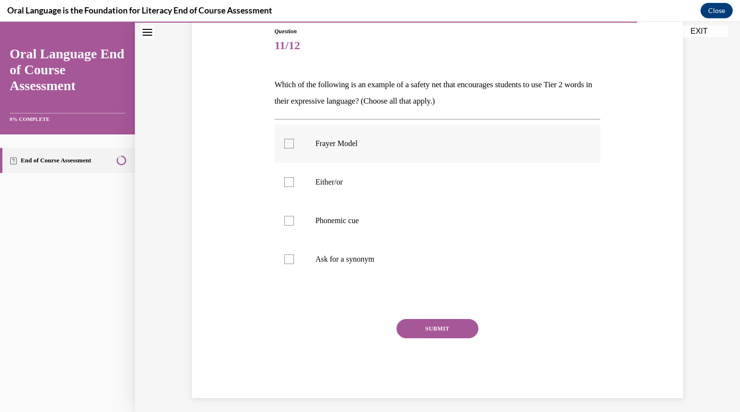
click at [284, 139] on div at bounding box center [289, 144] width 10 height 10
click at [284, 139] on input "Frayer Model" at bounding box center [289, 144] width 10 height 10
checkbox input "true"
click at [283, 176] on label "Either/or" at bounding box center [438, 182] width 326 height 39
click at [284, 177] on input "Either/or" at bounding box center [289, 182] width 10 height 10
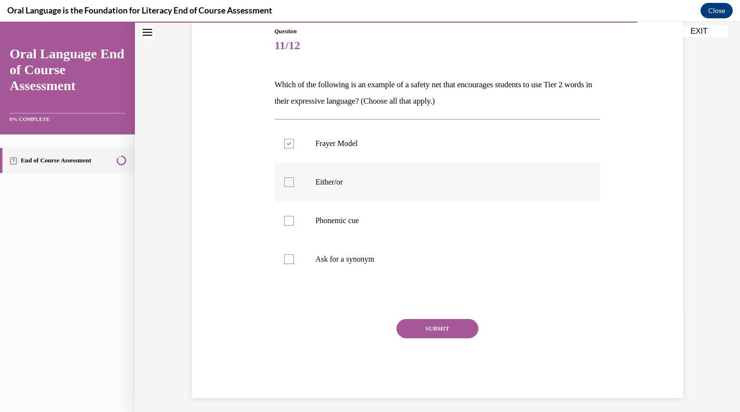
checkbox input "true"
click at [441, 329] on button "SUBMIT" at bounding box center [437, 328] width 82 height 19
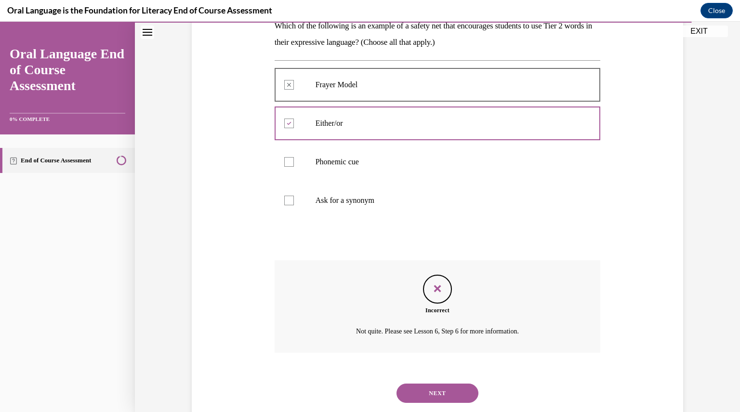
scroll to position [190, 0]
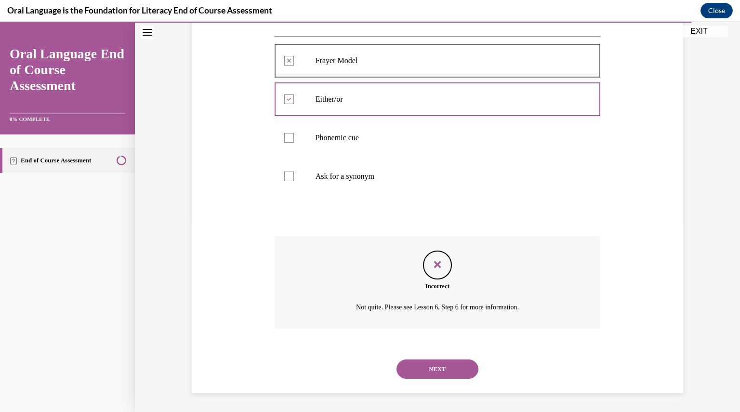
click at [440, 367] on button "NEXT" at bounding box center [437, 368] width 82 height 19
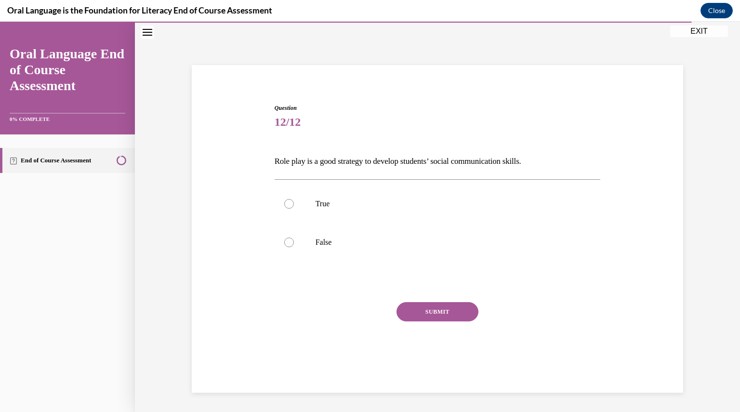
scroll to position [30, 0]
click at [291, 202] on label "True" at bounding box center [438, 203] width 326 height 39
click at [291, 202] on input "True" at bounding box center [289, 204] width 10 height 10
radio input "true"
click at [449, 308] on button "SUBMIT" at bounding box center [437, 311] width 82 height 19
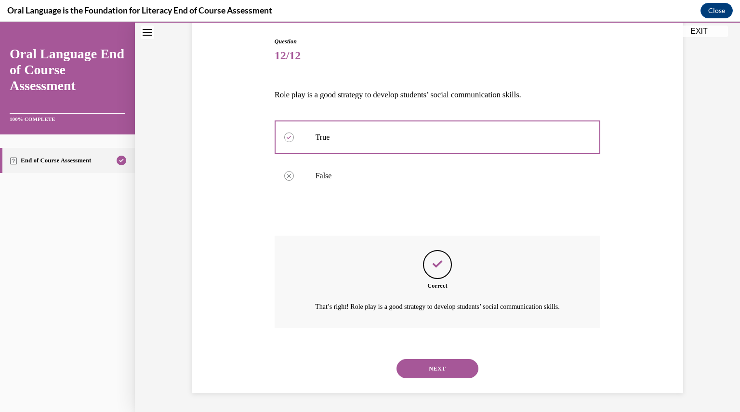
scroll to position [107, 0]
click at [435, 361] on button "NEXT" at bounding box center [437, 368] width 82 height 19
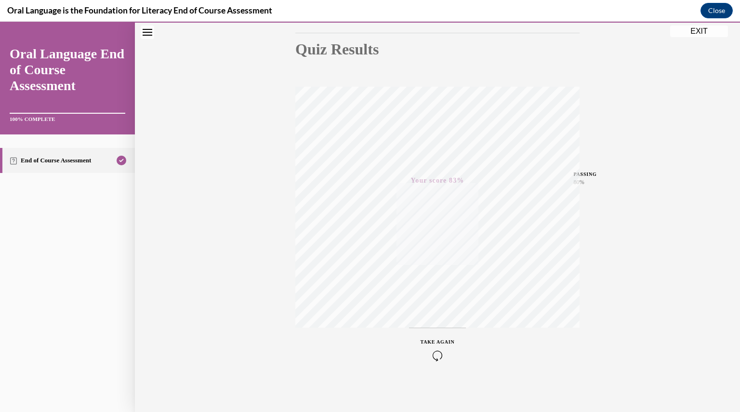
scroll to position [103, 0]
click at [709, 27] on button "EXIT" at bounding box center [699, 32] width 58 height 12
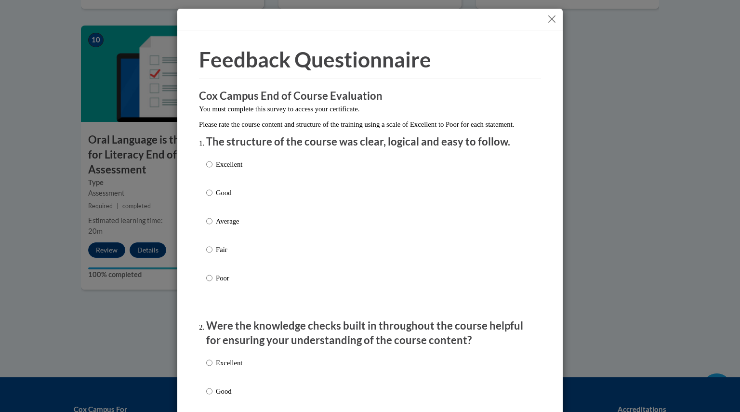
click at [208, 185] on label "Excellent" at bounding box center [224, 172] width 36 height 26
click at [208, 170] on input "Excellent" at bounding box center [209, 164] width 6 height 11
radio input "true"
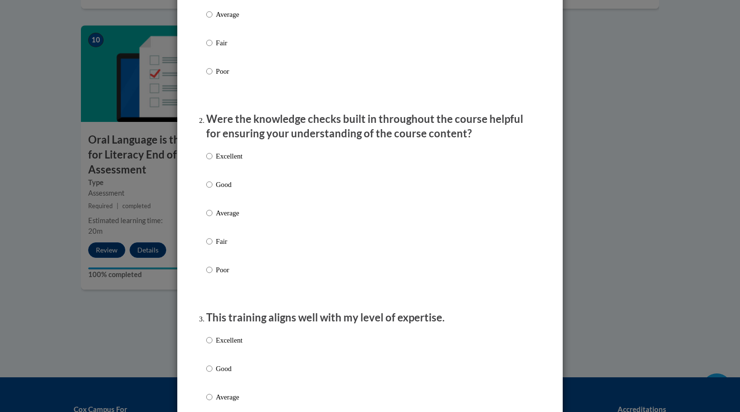
scroll to position [213, 0]
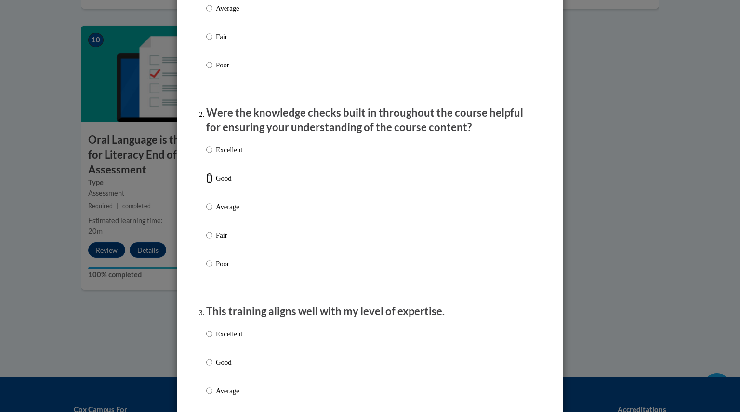
click at [206, 184] on input "Good" at bounding box center [209, 178] width 6 height 11
radio input "true"
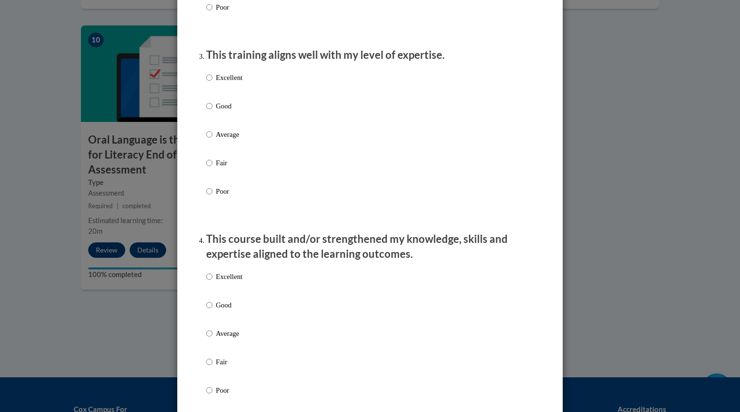
scroll to position [472, 0]
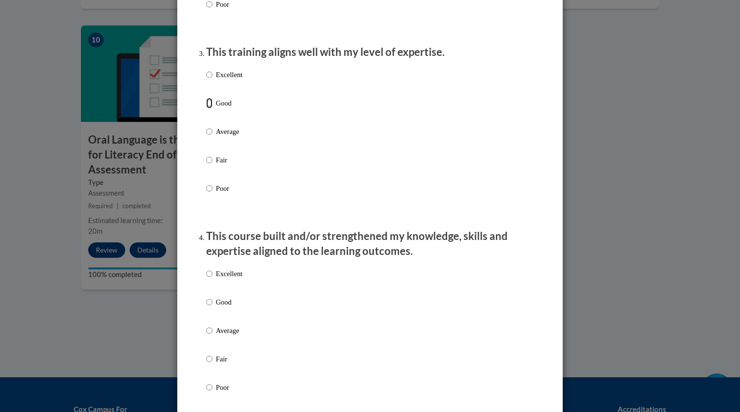
click at [206, 108] on input "Good" at bounding box center [209, 103] width 6 height 11
radio input "true"
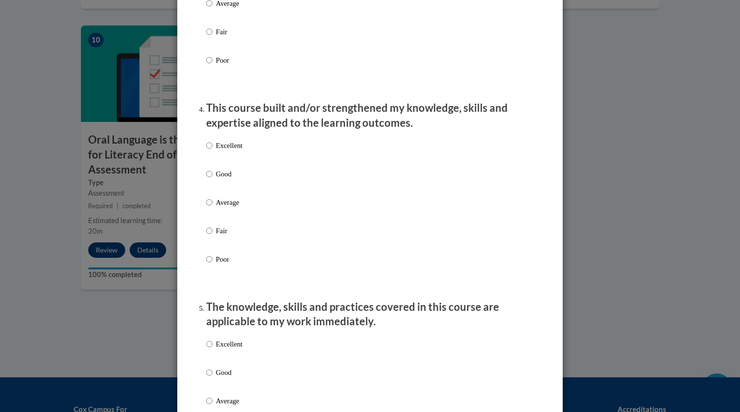
scroll to position [603, 0]
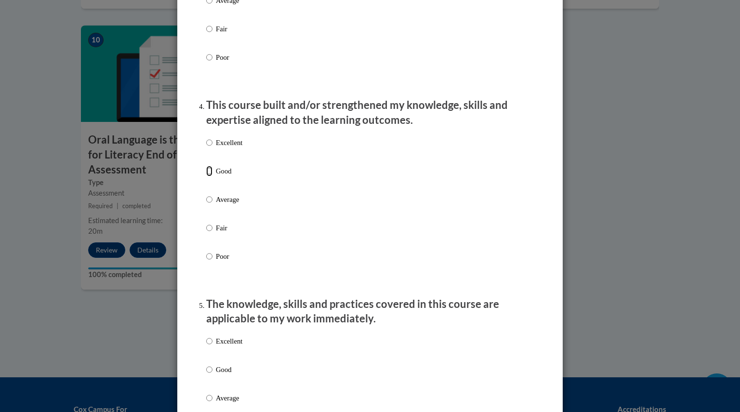
click at [206, 176] on input "Good" at bounding box center [209, 171] width 6 height 11
radio input "true"
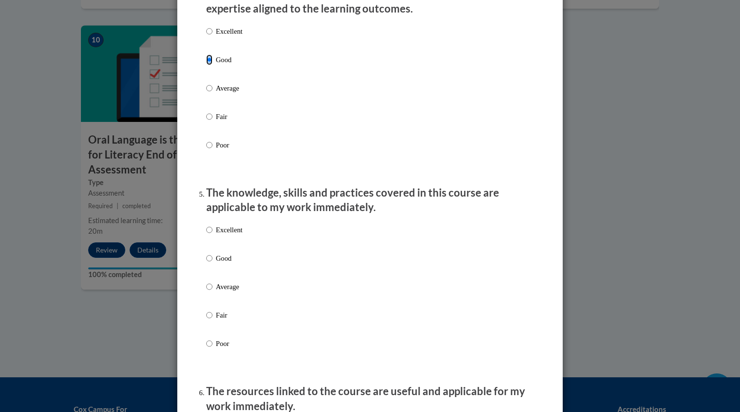
scroll to position [715, 0]
click at [206, 263] on input "Good" at bounding box center [209, 257] width 6 height 11
radio input "true"
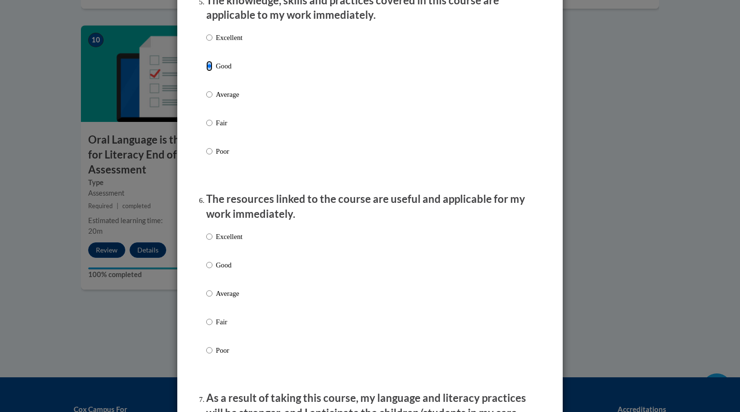
scroll to position [916, 0]
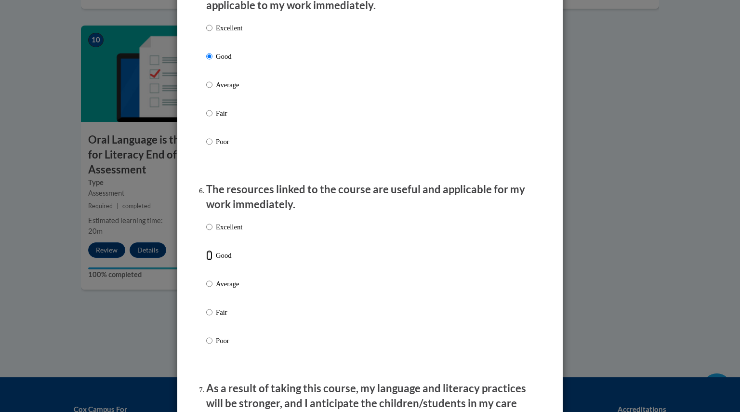
click at [206, 261] on input "Good" at bounding box center [209, 255] width 6 height 11
radio input "true"
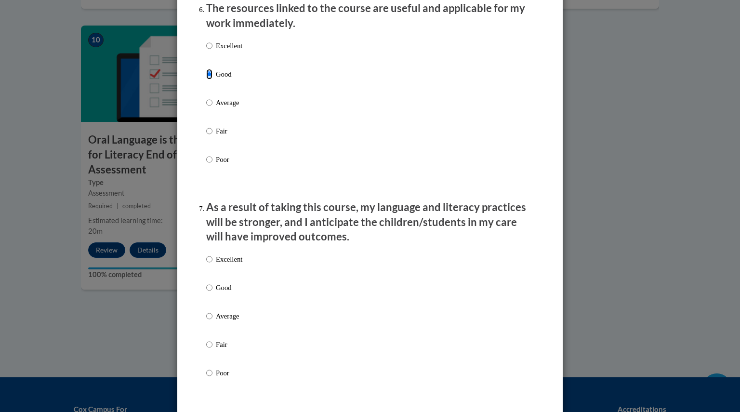
scroll to position [1098, 0]
click at [206, 292] on input "Good" at bounding box center [209, 287] width 6 height 11
radio input "true"
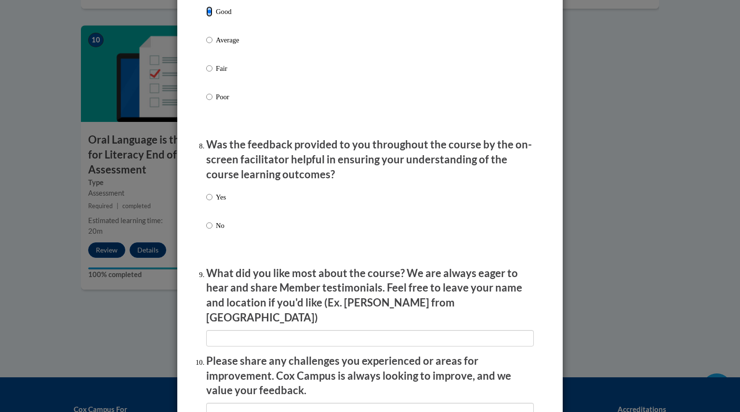
scroll to position [1394, 0]
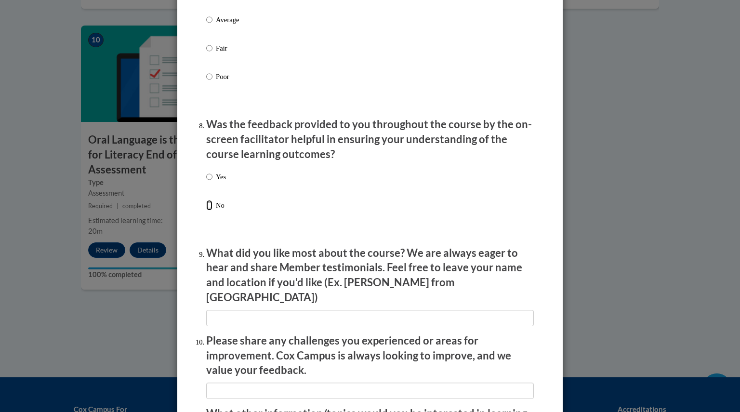
click at [206, 211] on input "No" at bounding box center [209, 205] width 6 height 11
radio input "true"
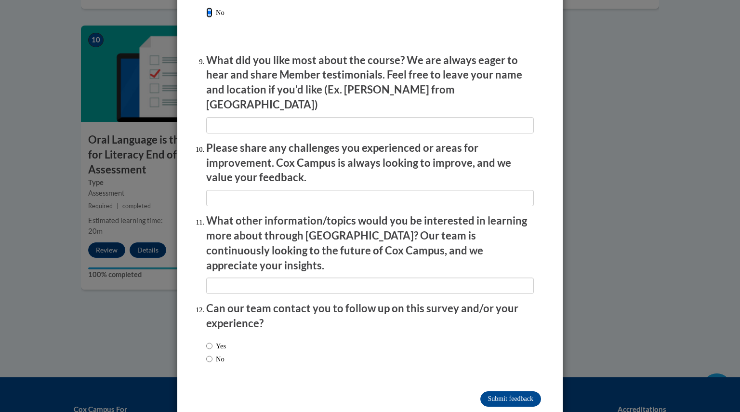
scroll to position [1591, 0]
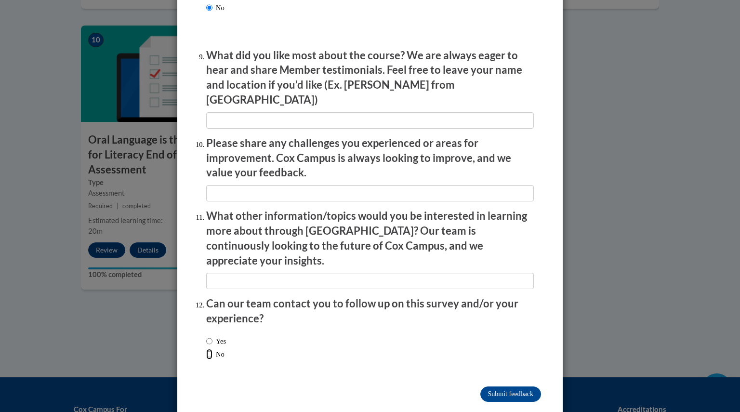
click at [206, 349] on input "No" at bounding box center [209, 354] width 6 height 11
radio input "true"
click at [514, 386] on input "Submit feedback" at bounding box center [510, 393] width 61 height 15
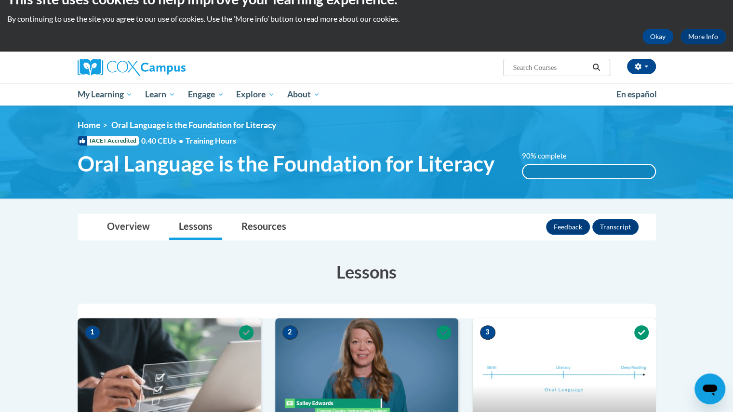
scroll to position [0, 0]
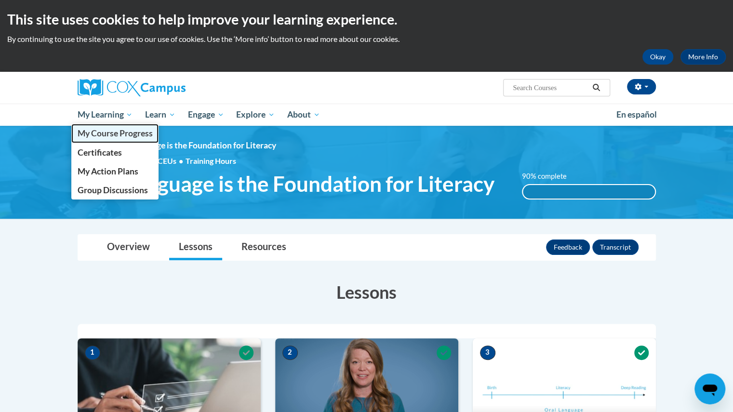
click at [111, 132] on span "My Course Progress" at bounding box center [114, 133] width 75 height 10
